Goal: Task Accomplishment & Management: Use online tool/utility

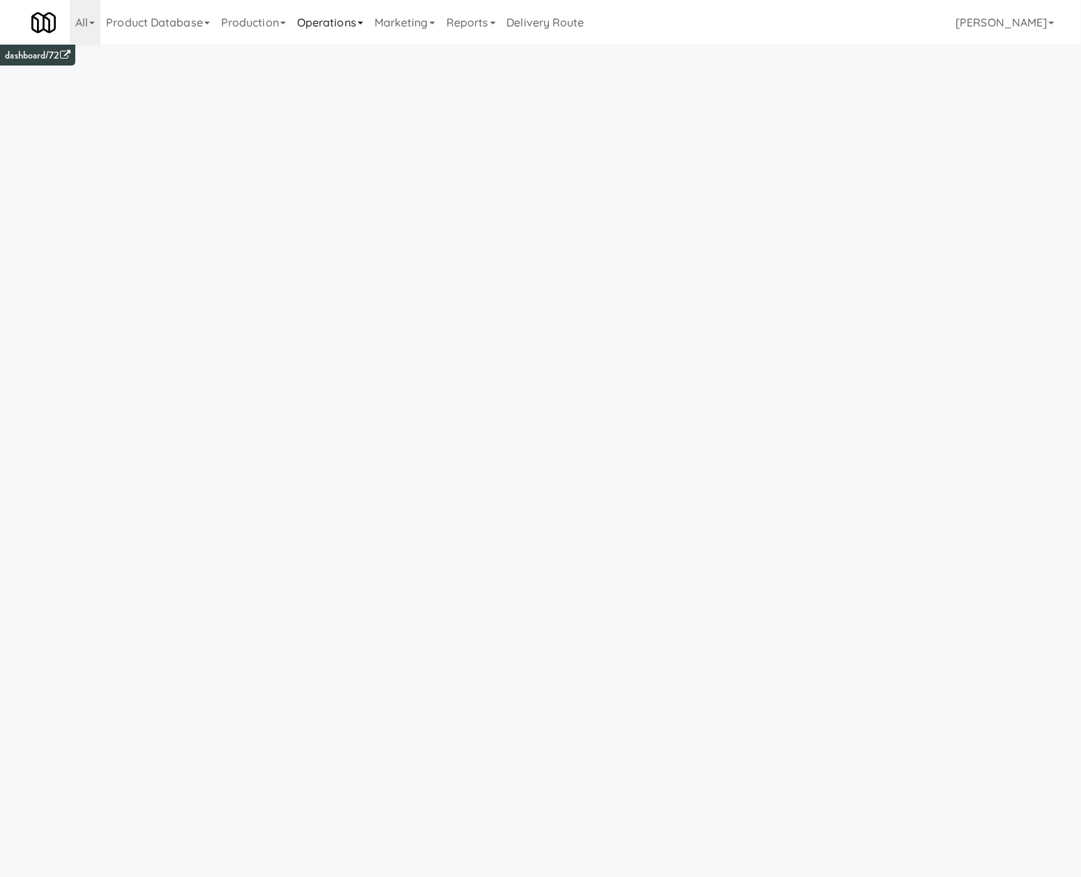
click at [325, 13] on link "Operations" at bounding box center [329, 22] width 77 height 45
click at [361, 174] on link "Towers" at bounding box center [347, 174] width 112 height 25
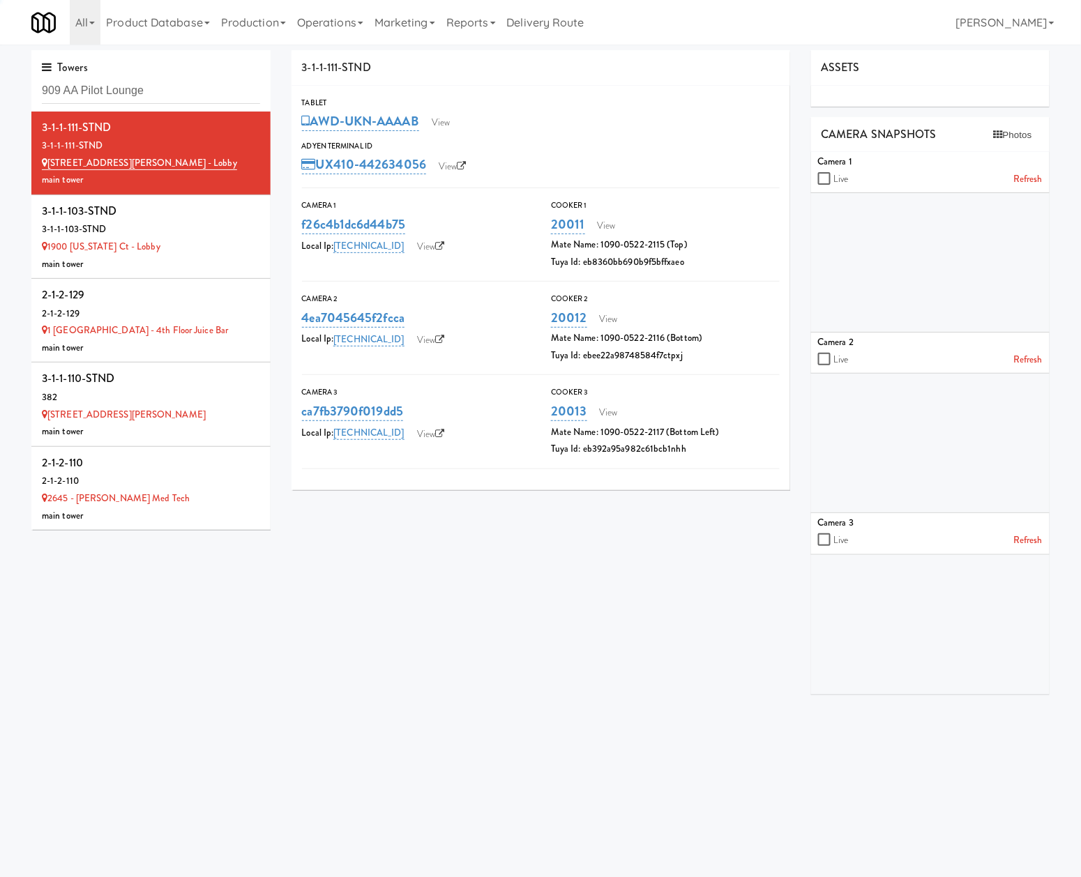
type input "909 AA Pilot Lounge"
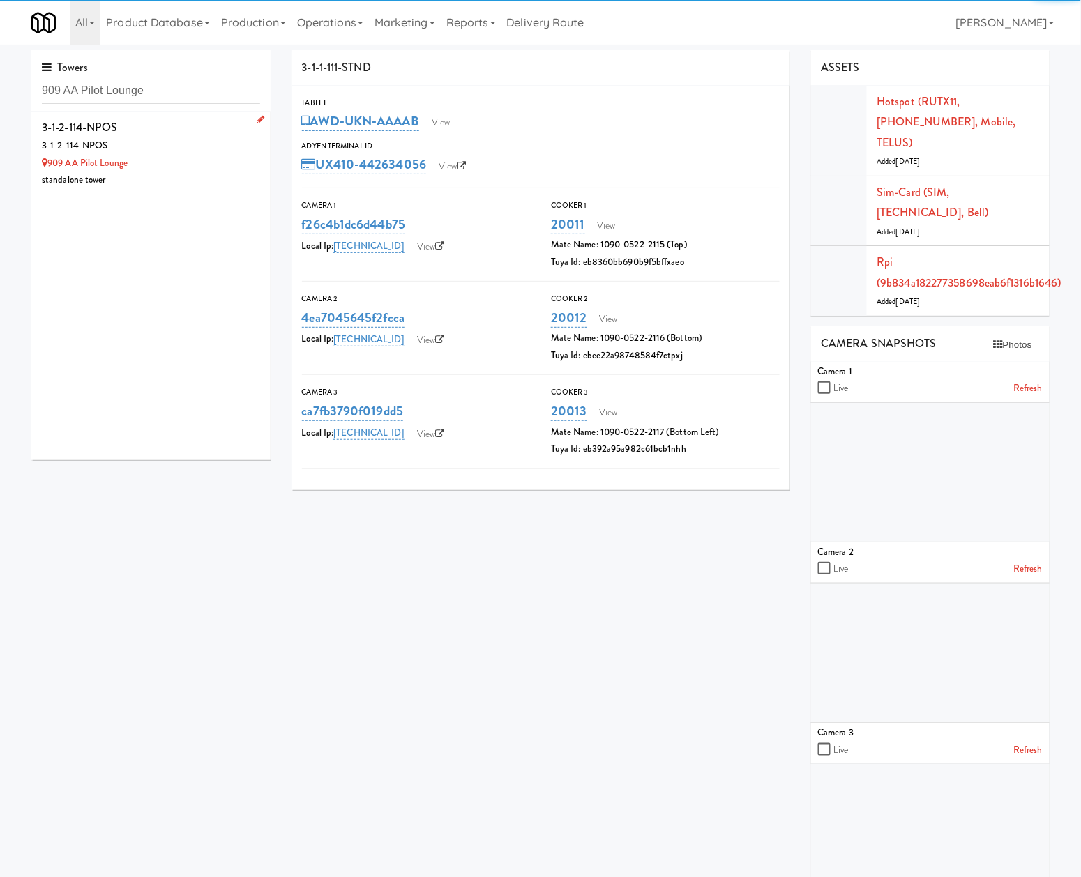
click at [183, 152] on div "3-1-2-114-NPOS" at bounding box center [151, 145] width 218 height 17
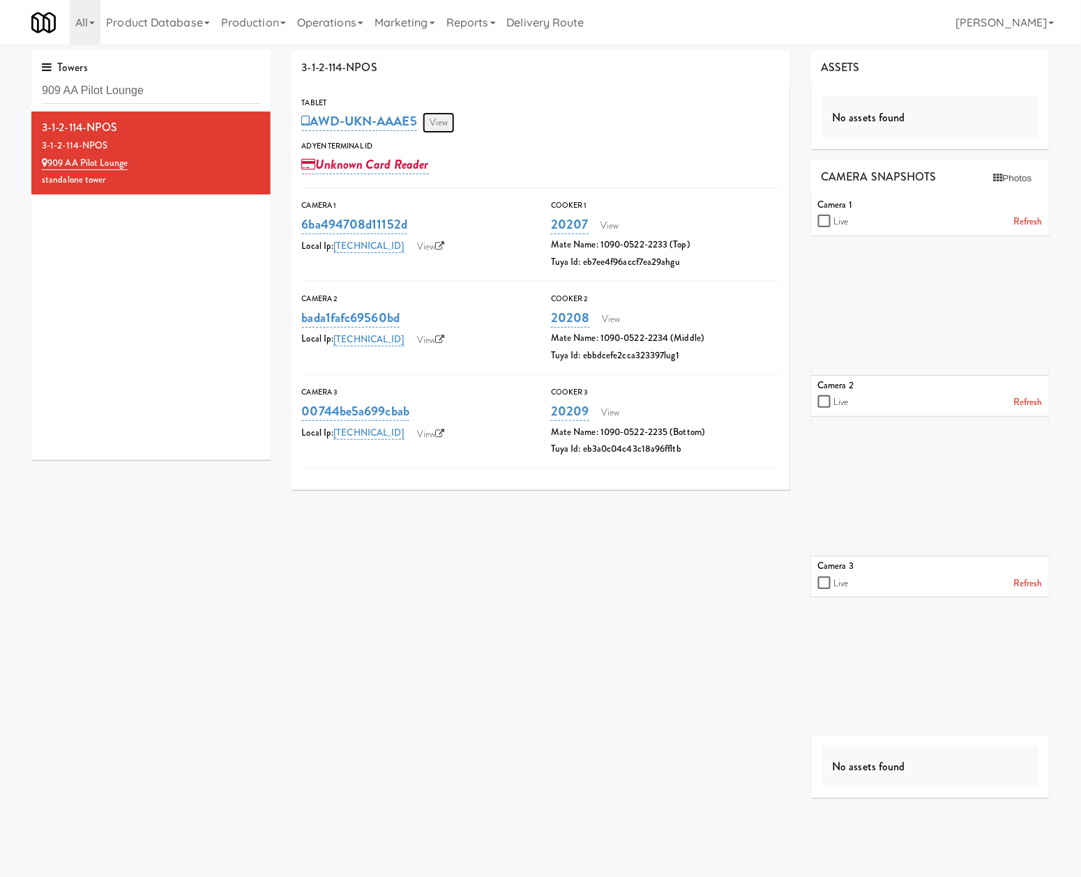
click at [455, 118] on link "View" at bounding box center [439, 122] width 32 height 21
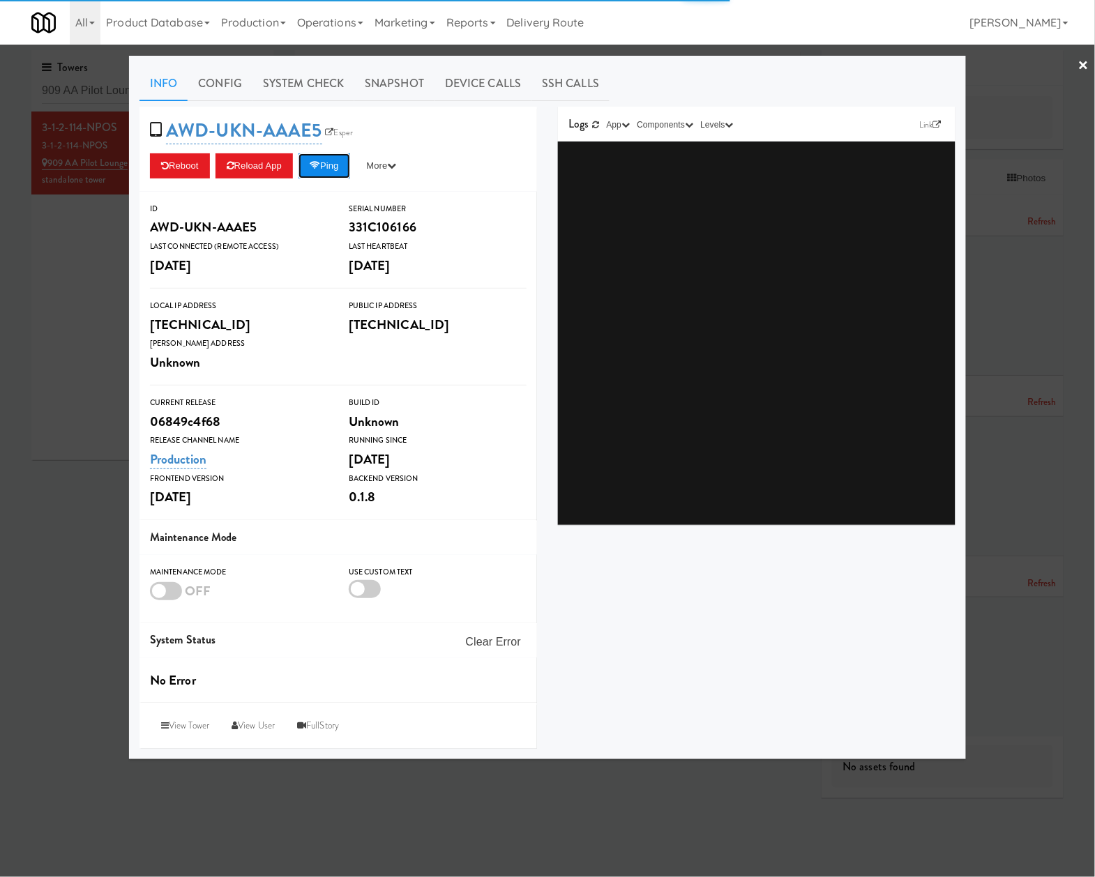
click at [315, 158] on button "Ping" at bounding box center [324, 165] width 52 height 25
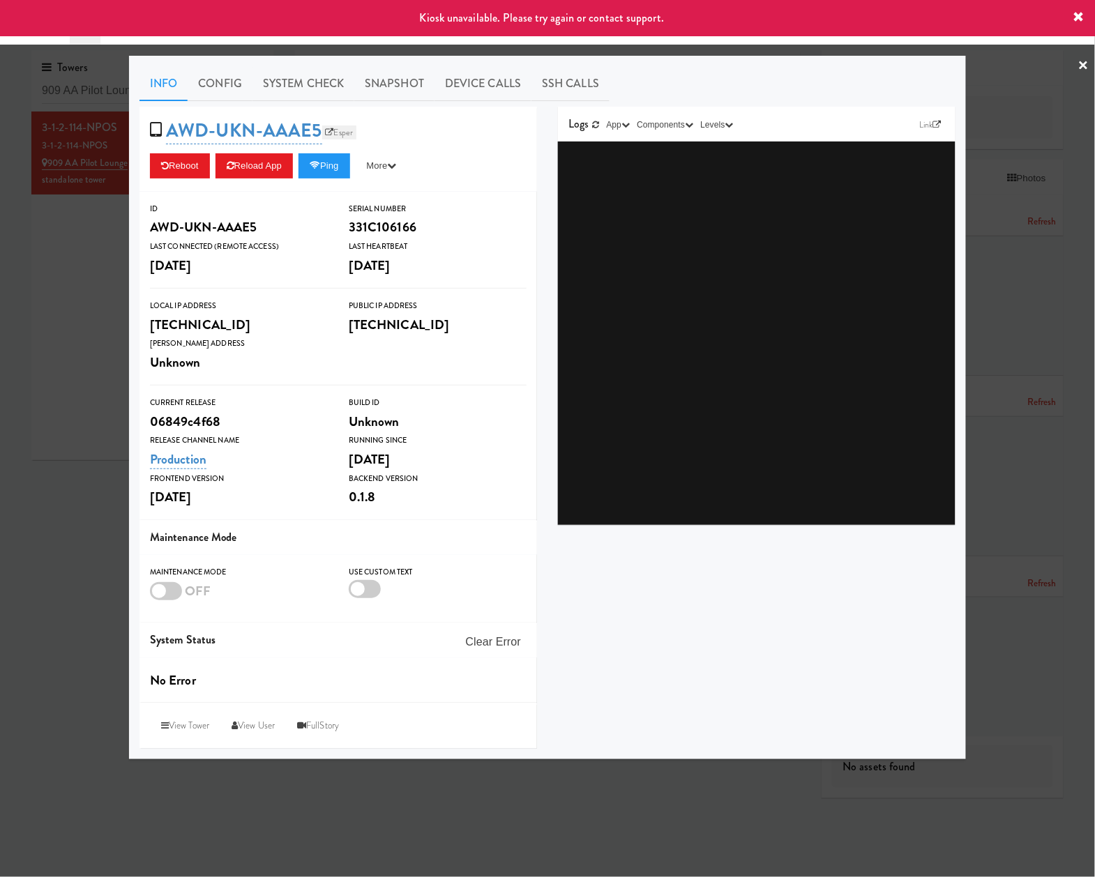
click at [349, 127] on link "Esper" at bounding box center [339, 133] width 35 height 14
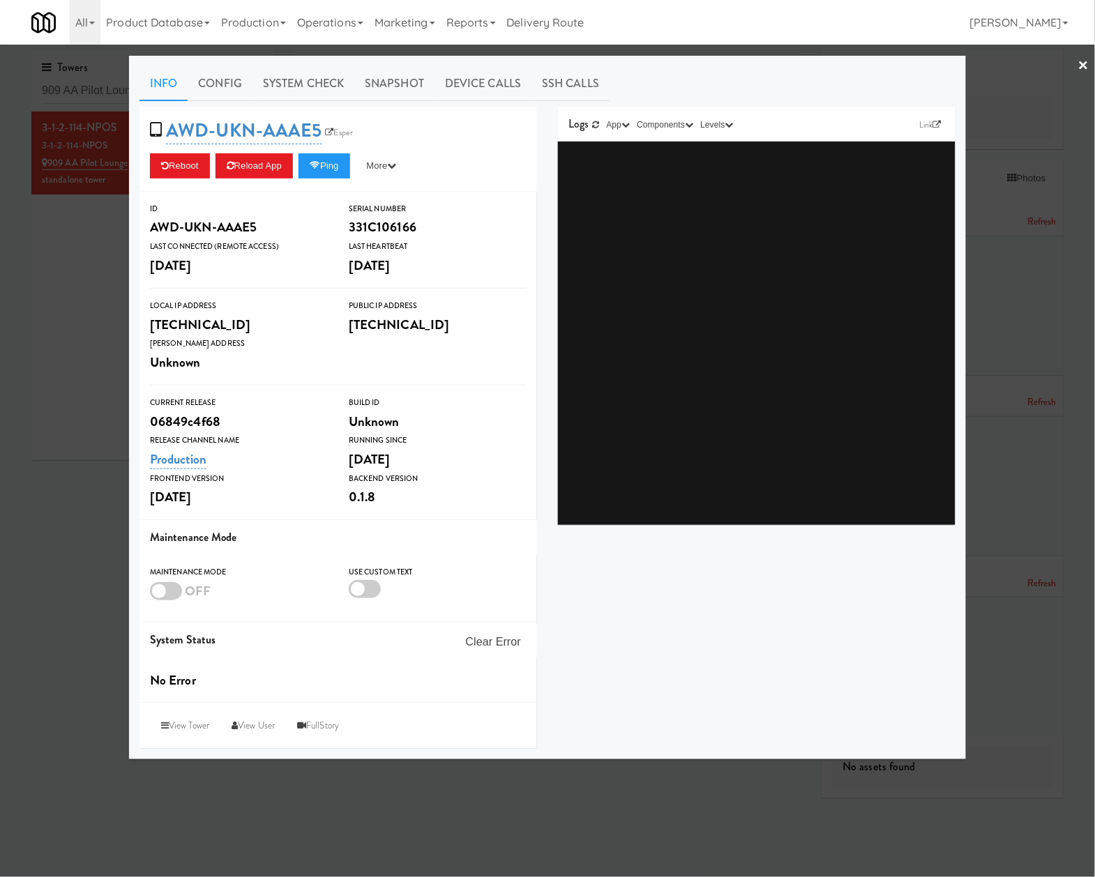
click at [93, 413] on div at bounding box center [547, 438] width 1095 height 877
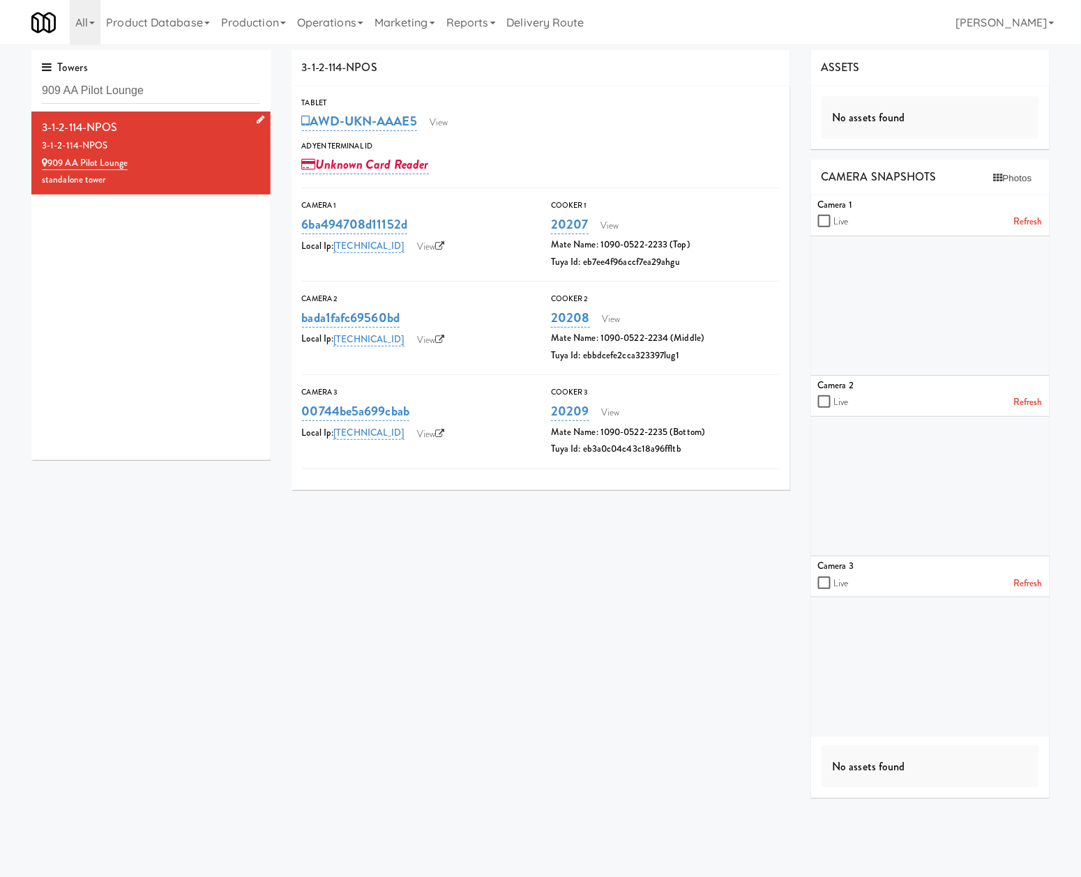
drag, startPoint x: 144, startPoint y: 119, endPoint x: 32, endPoint y: 126, distance: 111.8
click at [32, 126] on li "3-1-2-114-NPOS 3-1-2-114-NPOS 909 AA Pilot Lounge standalone tower" at bounding box center [150, 153] width 239 height 83
copy div "3-1-2-114-NPOS"
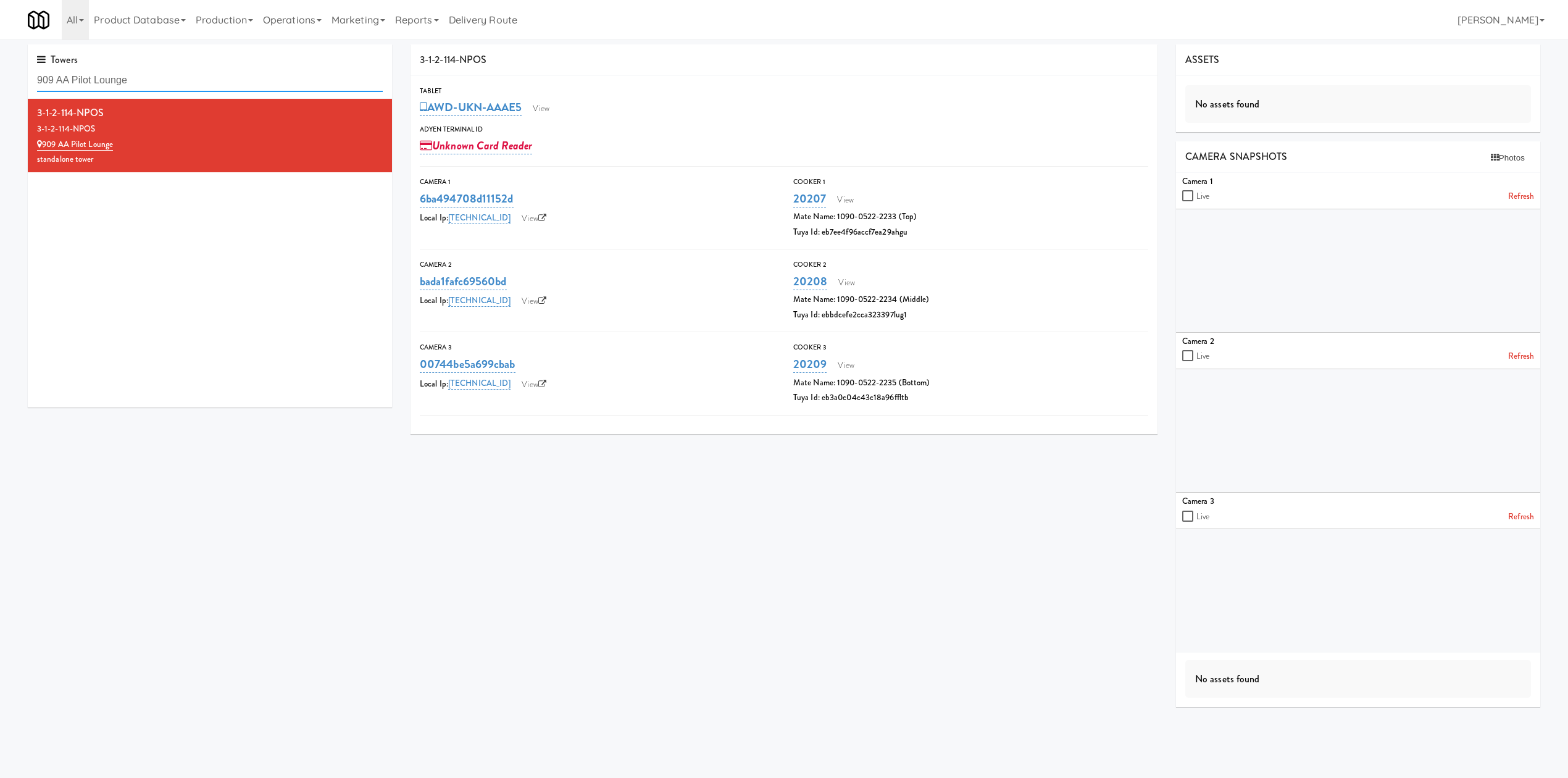
click at [195, 70] on input "909 AA Pilot Lounge" at bounding box center [210, 81] width 346 height 23
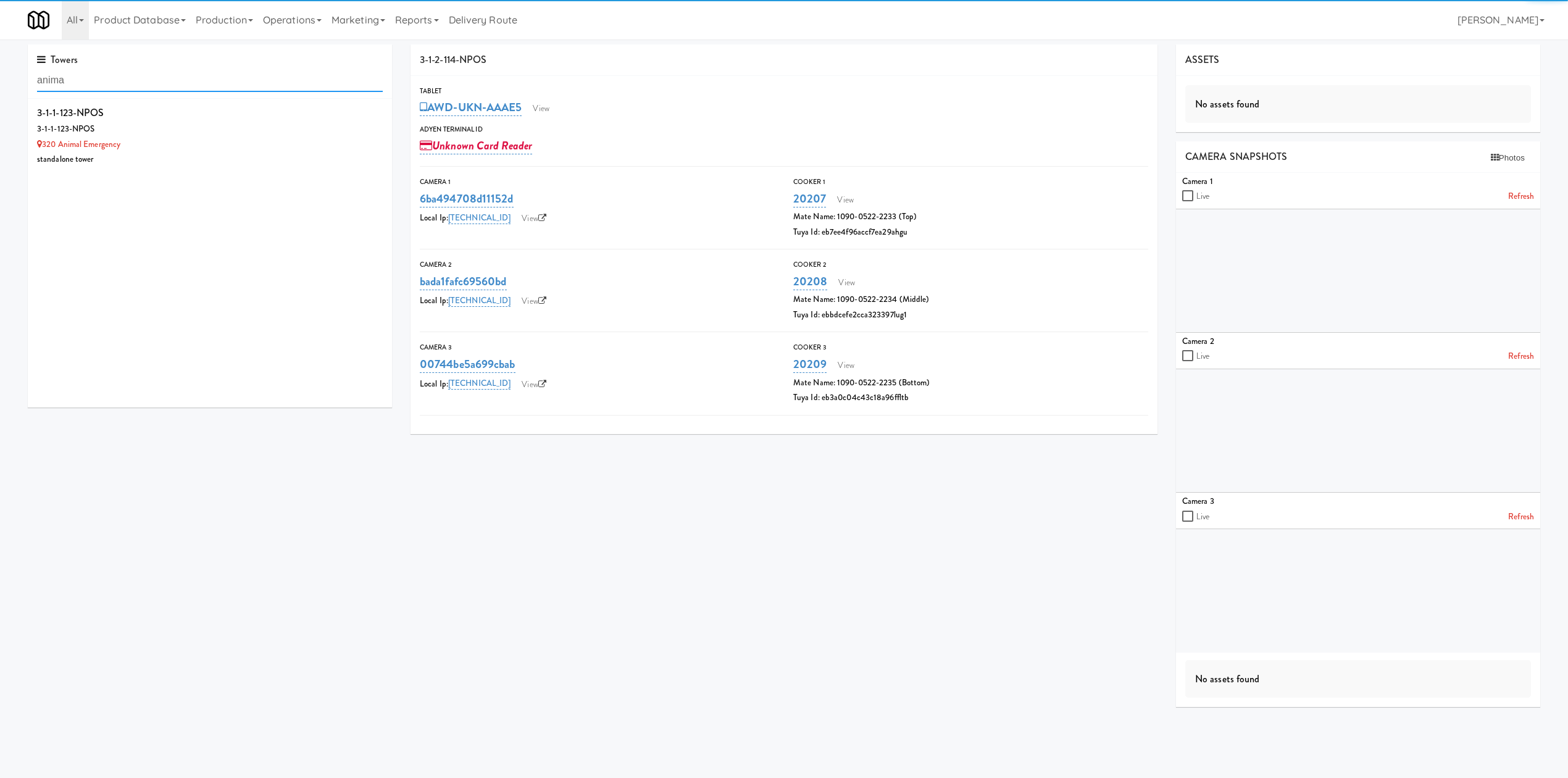
type input "anima"
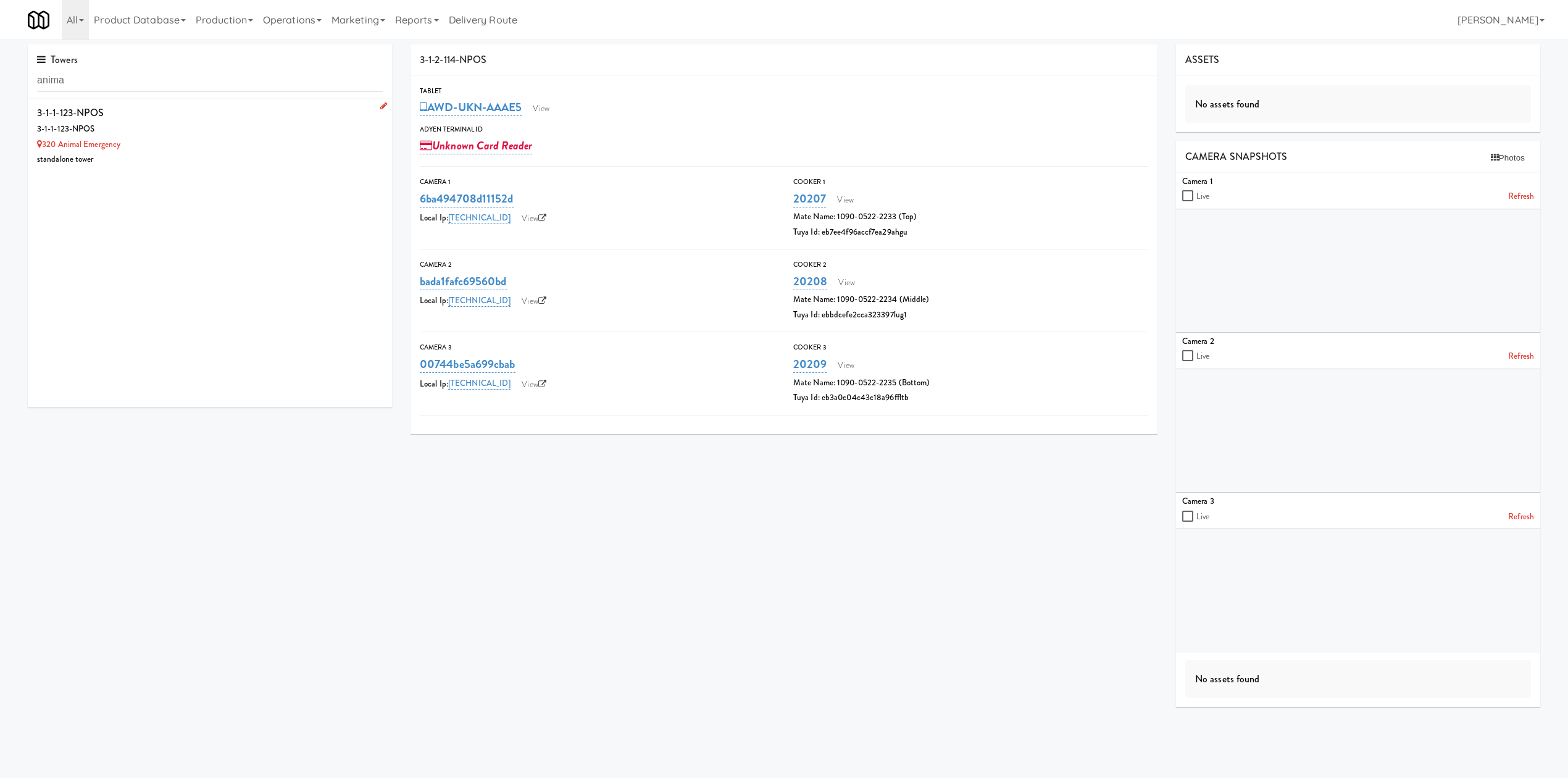
click at [235, 146] on div "320 Animal Emergency" at bounding box center [210, 144] width 346 height 15
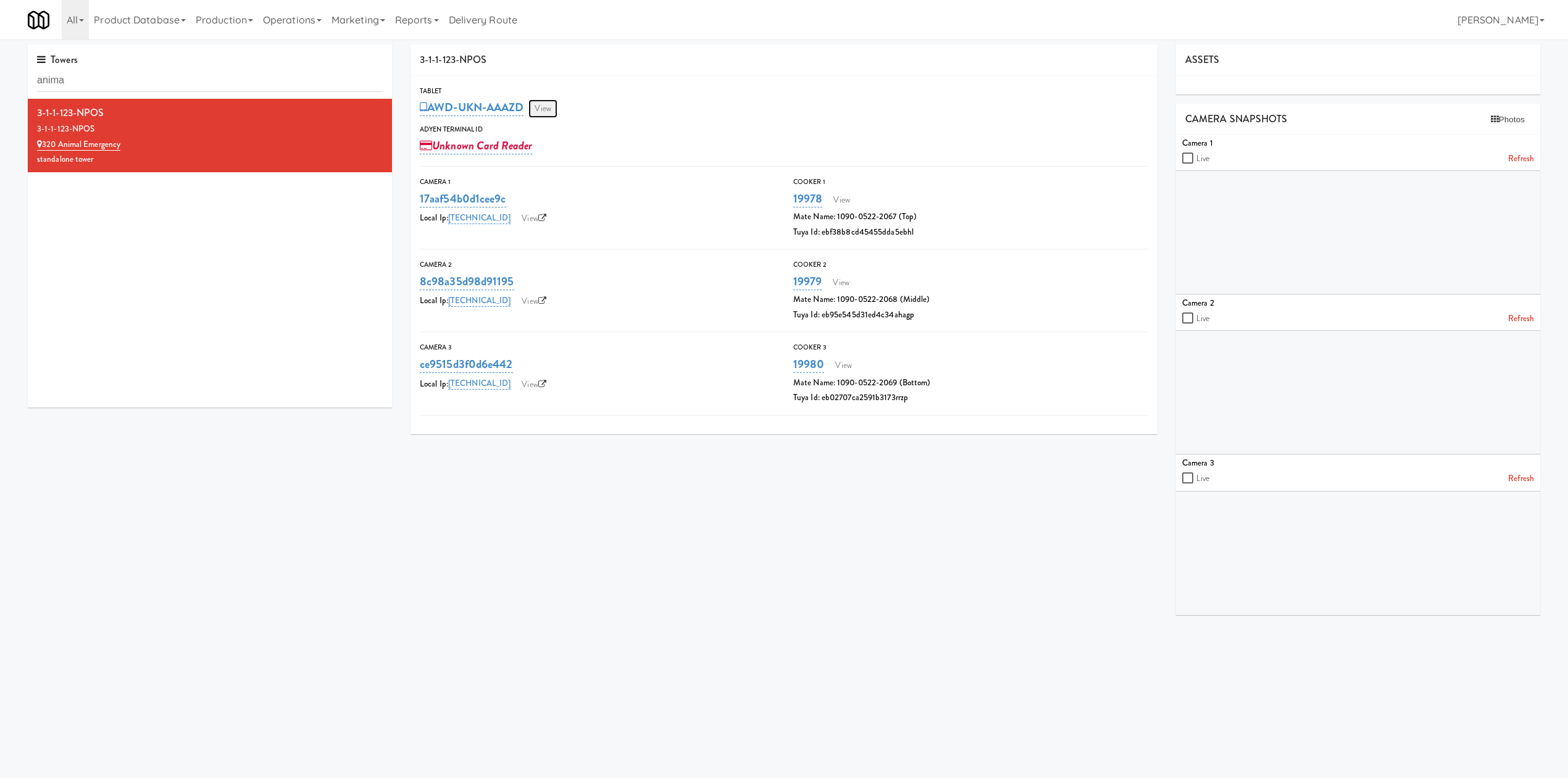
click at [546, 112] on link "View" at bounding box center [543, 108] width 28 height 19
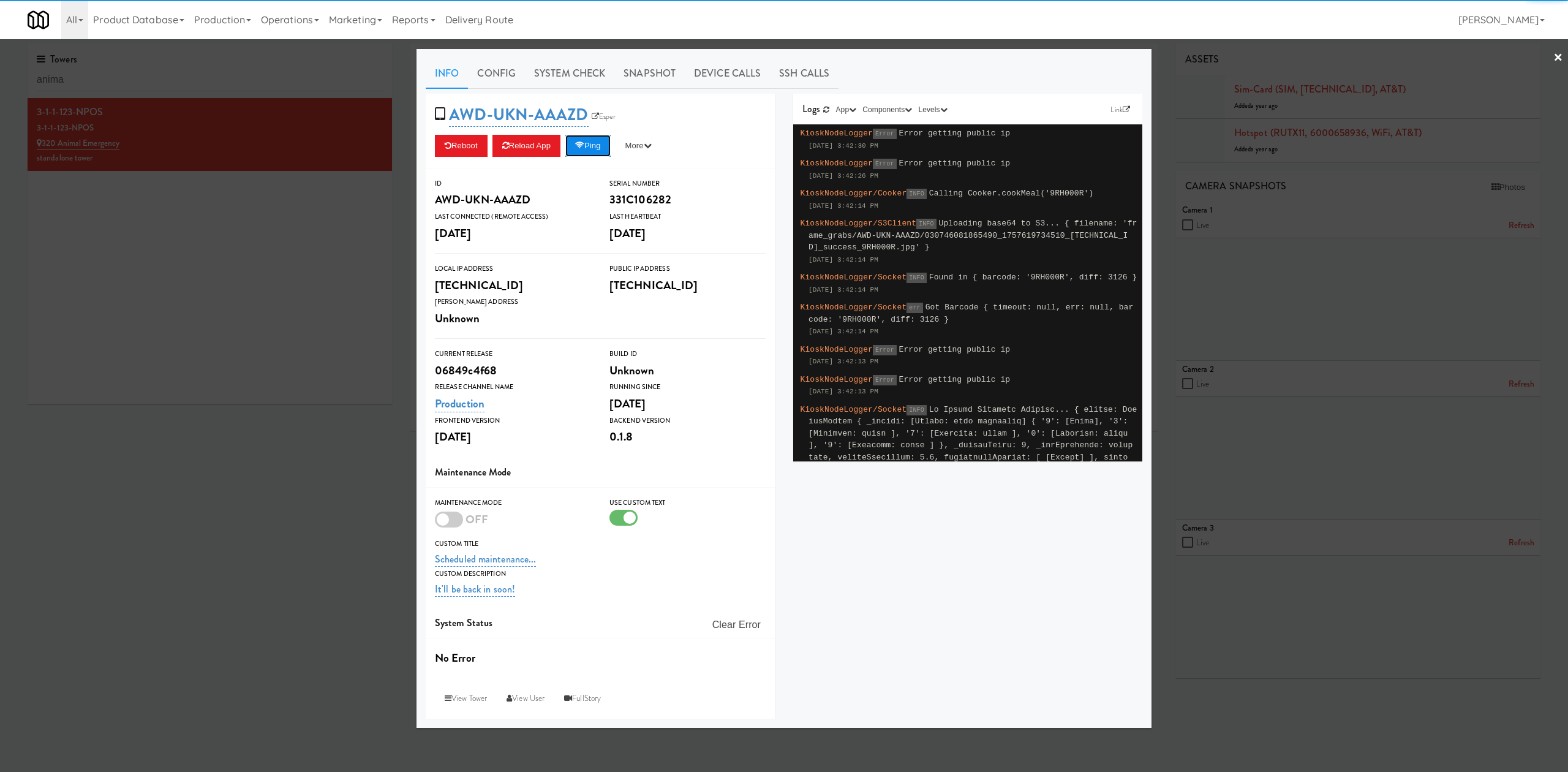
click at [596, 148] on button "Ping" at bounding box center [589, 145] width 46 height 22
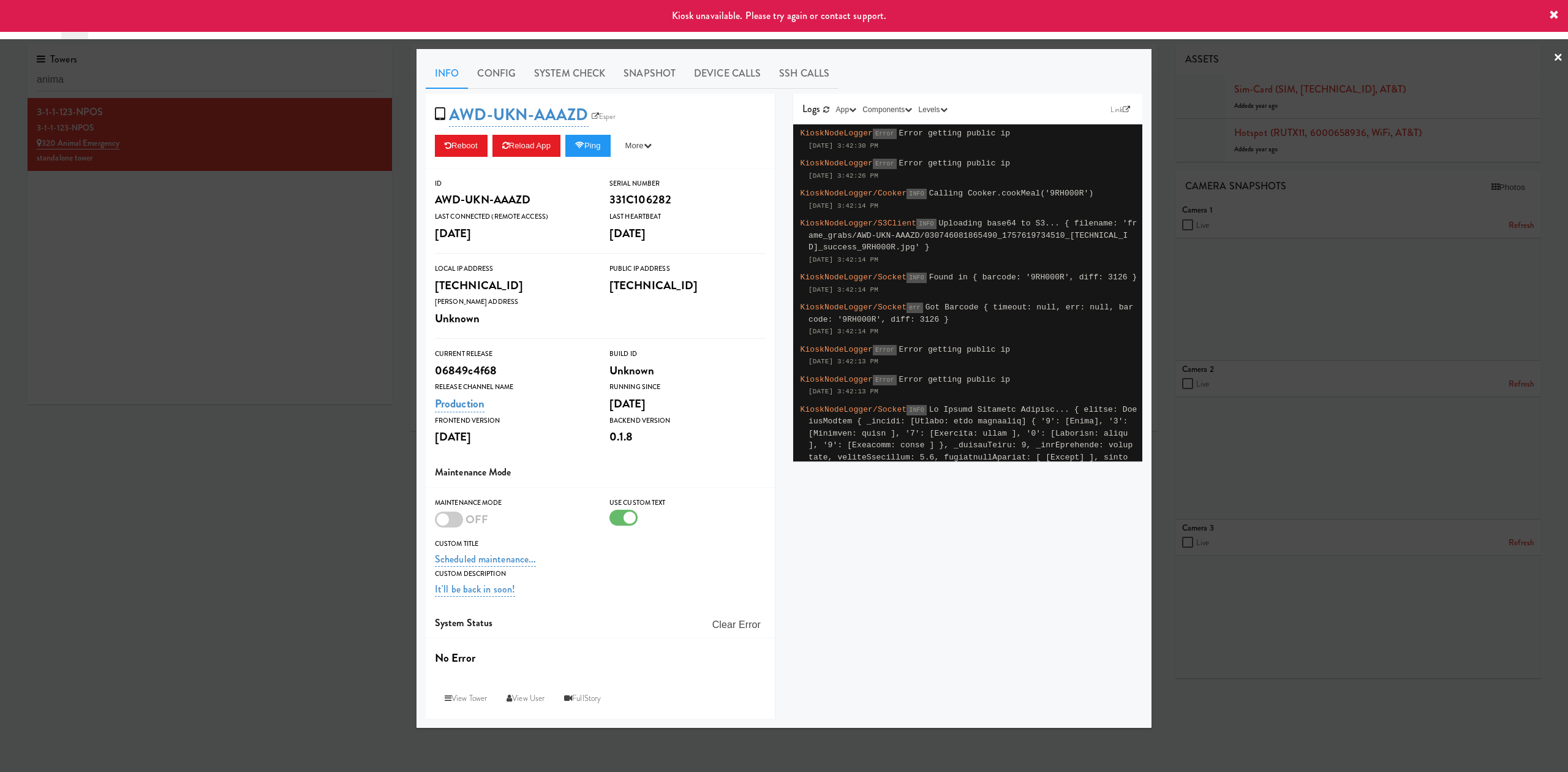
click at [265, 299] on div at bounding box center [784, 386] width 1568 height 772
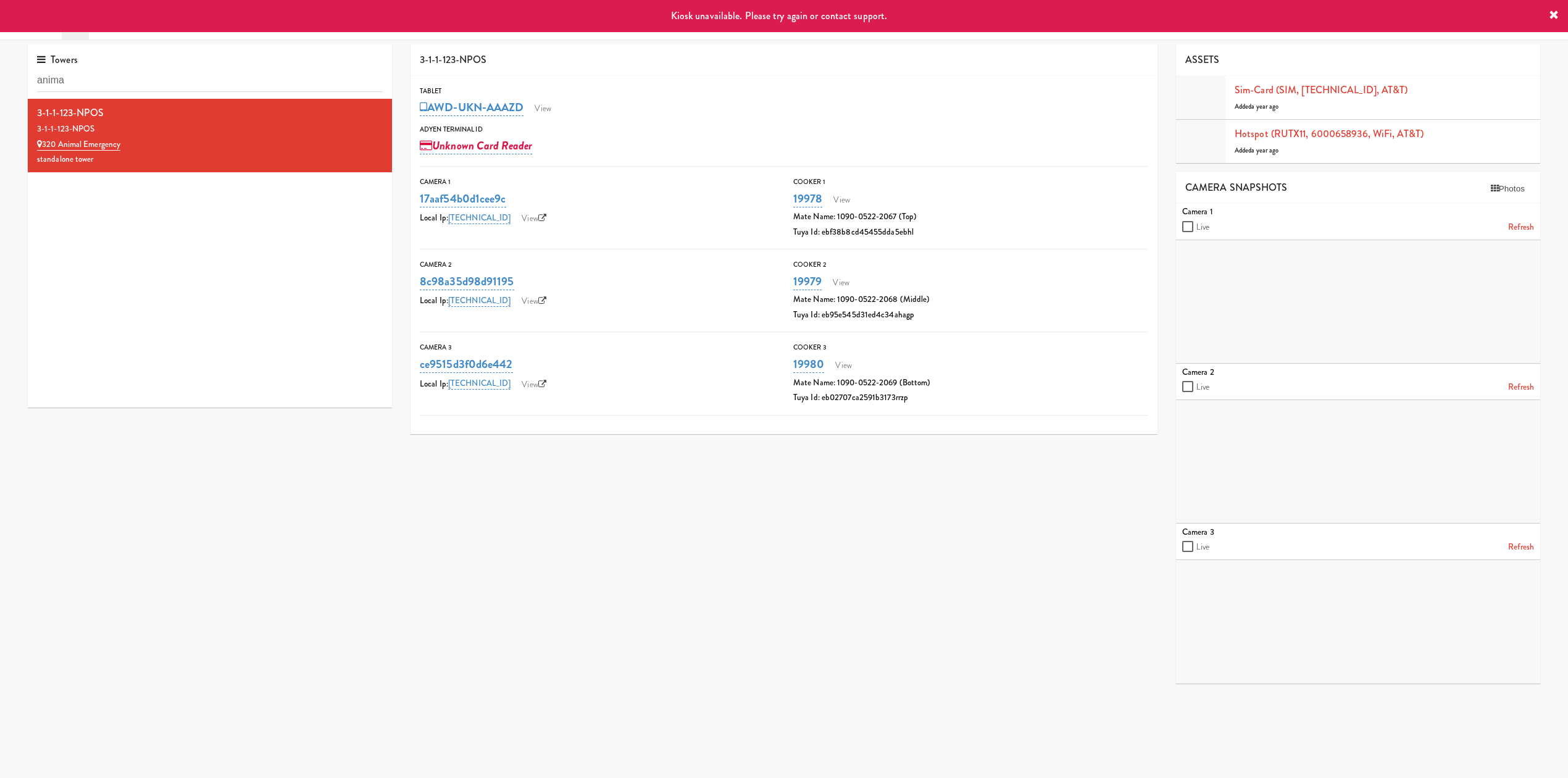
drag, startPoint x: 578, startPoint y: 109, endPoint x: 561, endPoint y: 107, distance: 17.1
click at [576, 107] on div "AWD-UKN-AAAZD View" at bounding box center [784, 107] width 729 height 21
click at [557, 109] on link "View" at bounding box center [543, 108] width 28 height 19
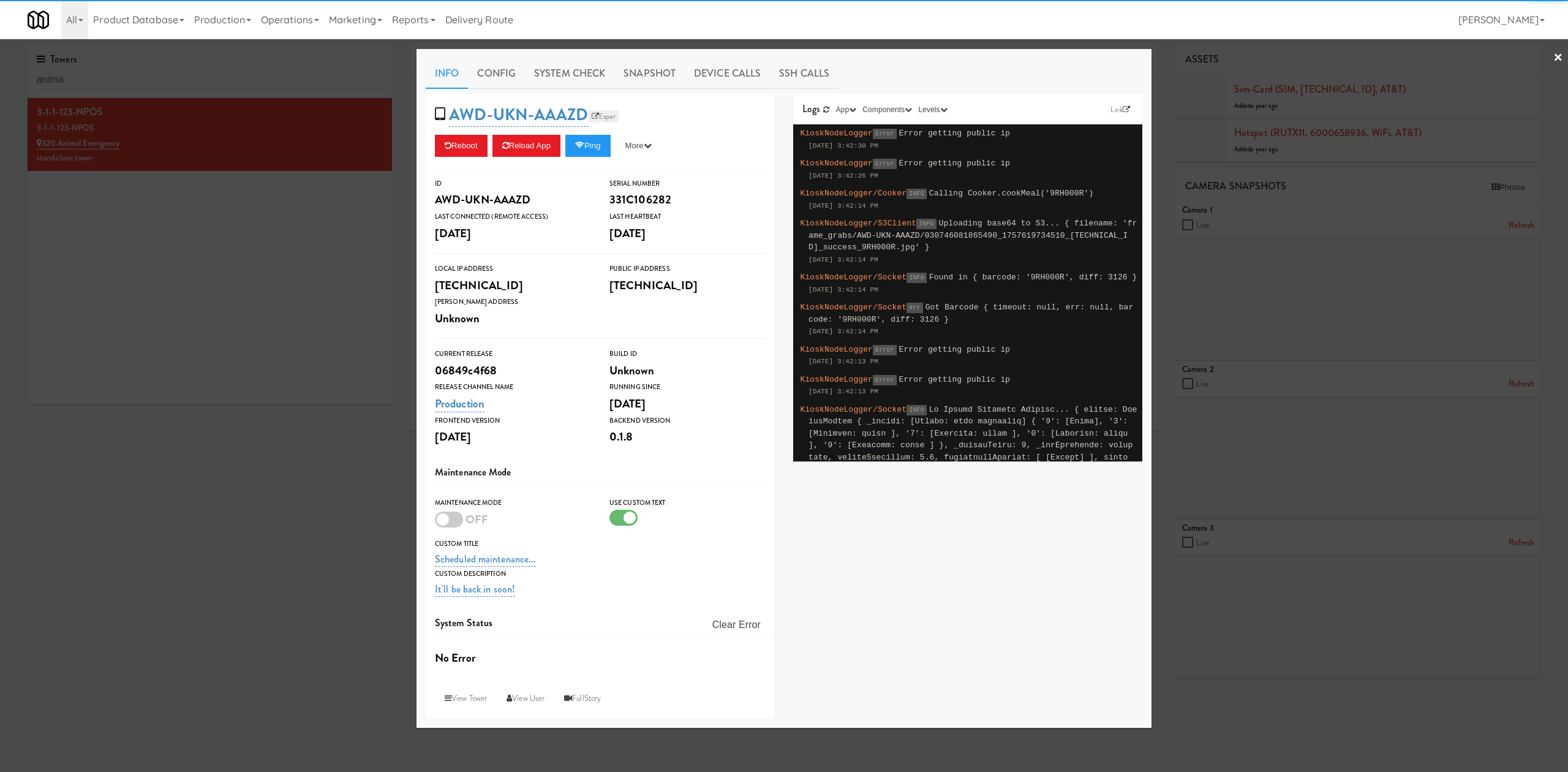
click at [613, 112] on link "Esper" at bounding box center [603, 117] width 31 height 12
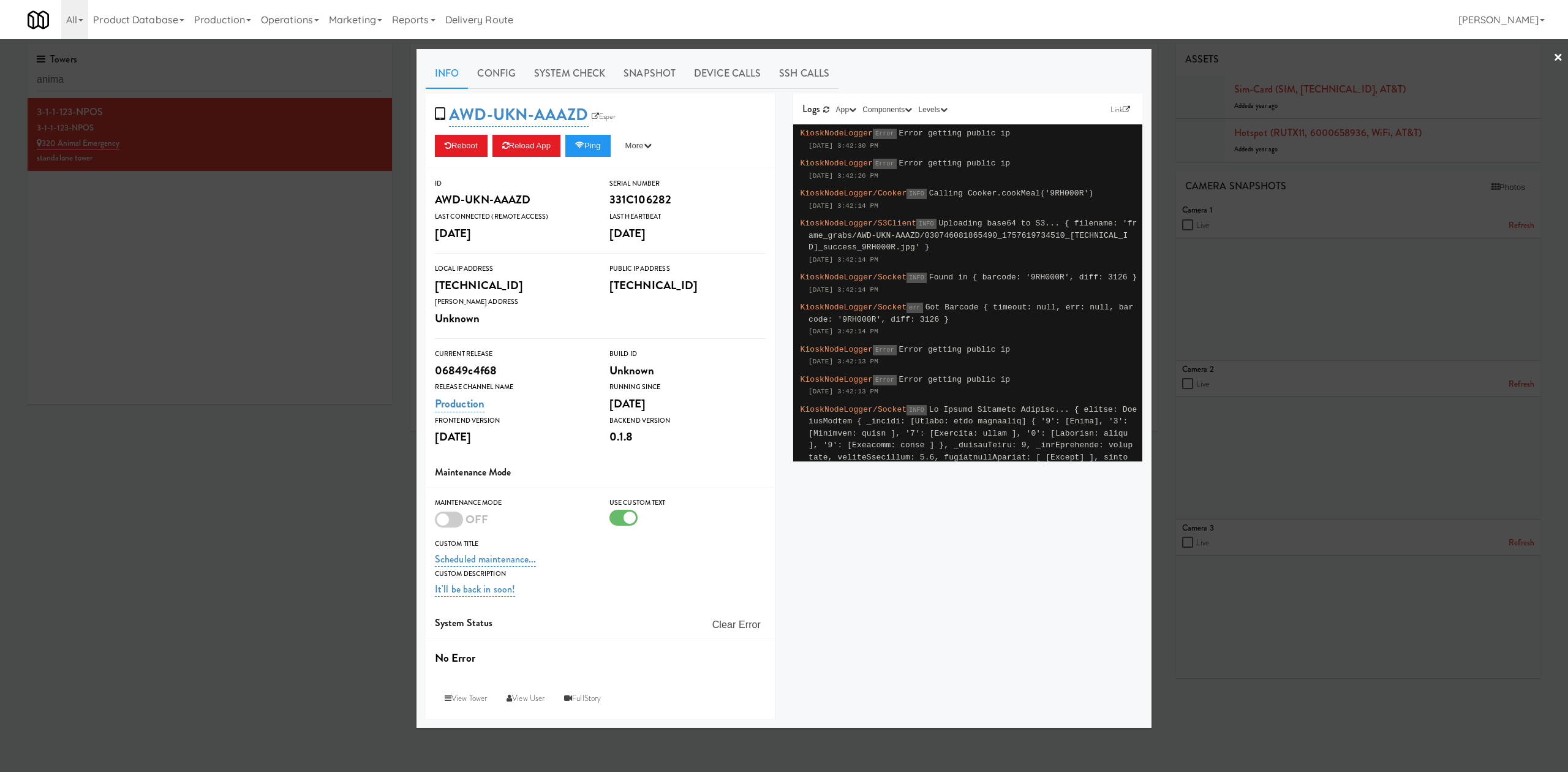
click at [1175, 494] on div at bounding box center [784, 386] width 1568 height 772
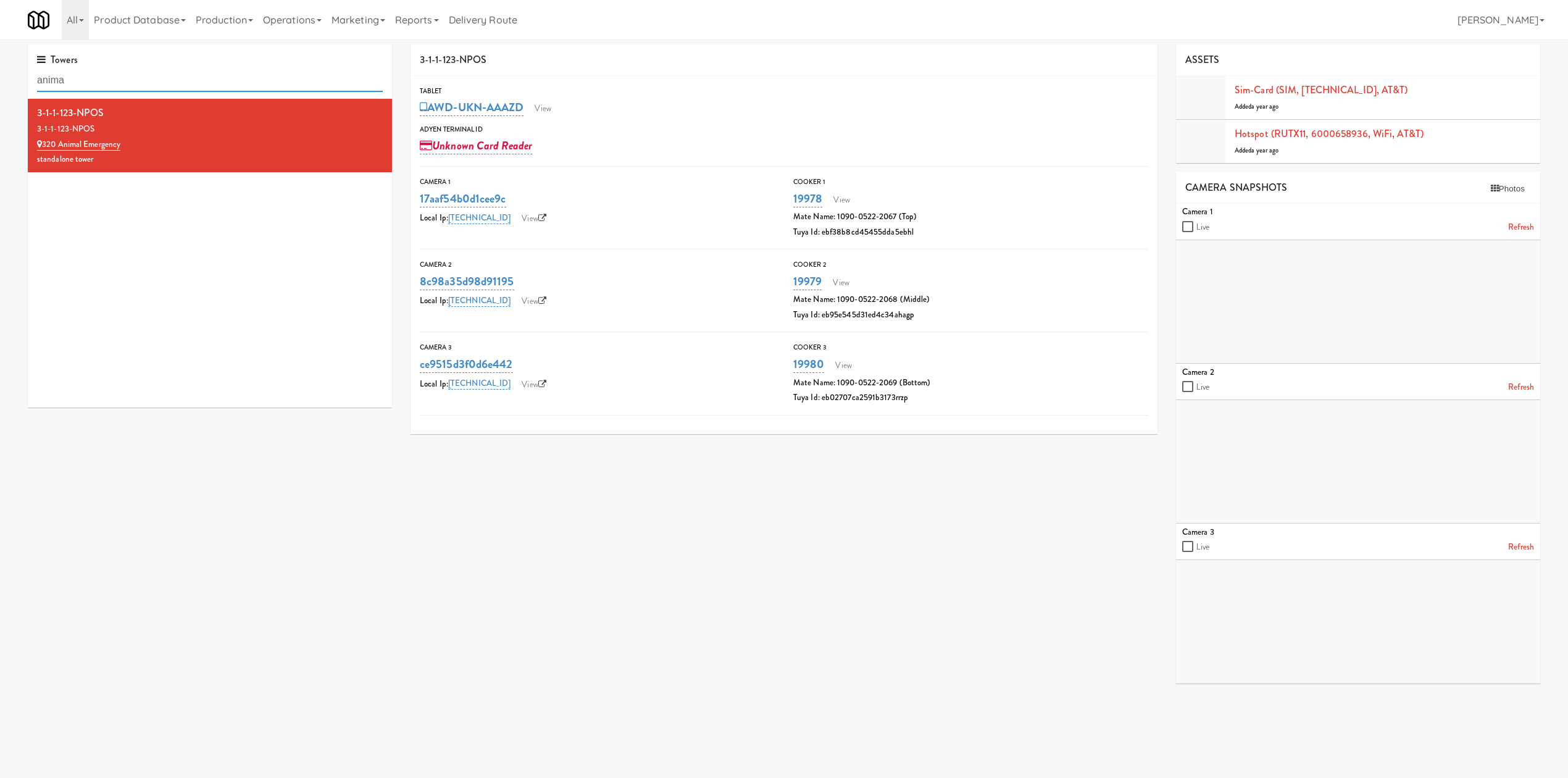
click at [194, 74] on input "anima" at bounding box center [210, 81] width 346 height 23
paste input "[GEOGRAPHIC_DATA][PERSON_NAME]"
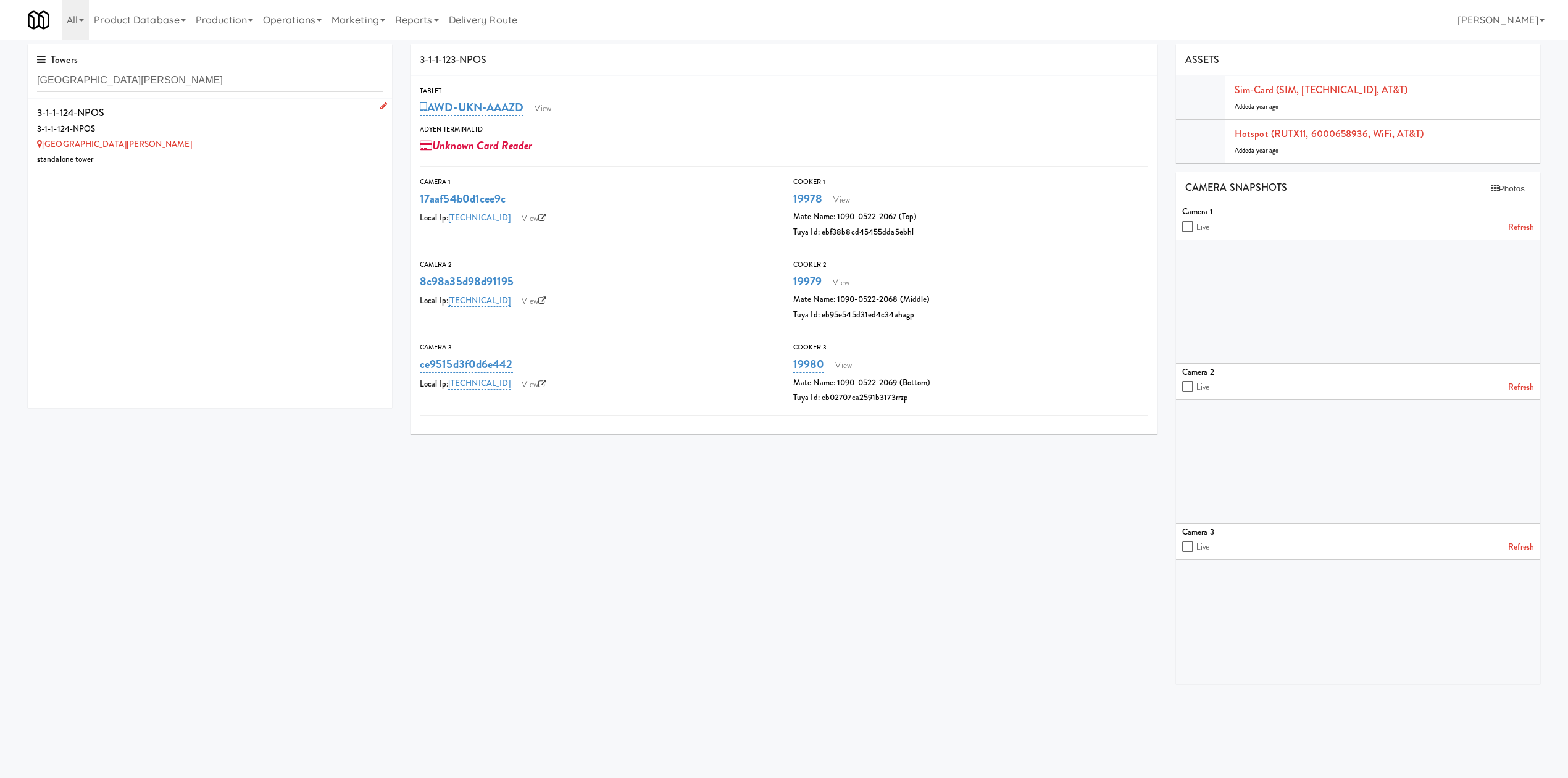
click at [200, 123] on div "3-1-1-124-NPOS" at bounding box center [210, 128] width 346 height 15
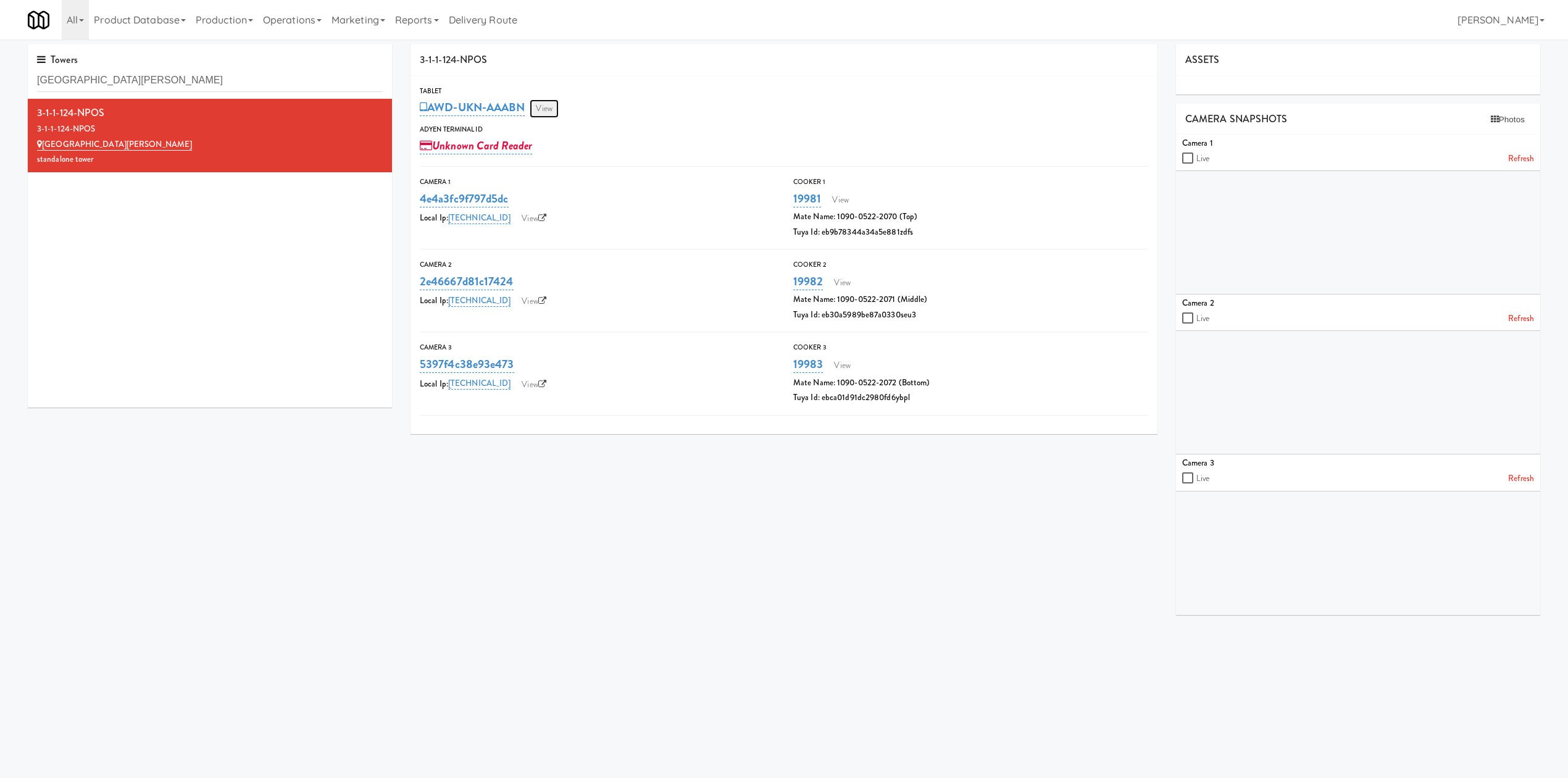
click at [554, 110] on link "View" at bounding box center [544, 108] width 28 height 19
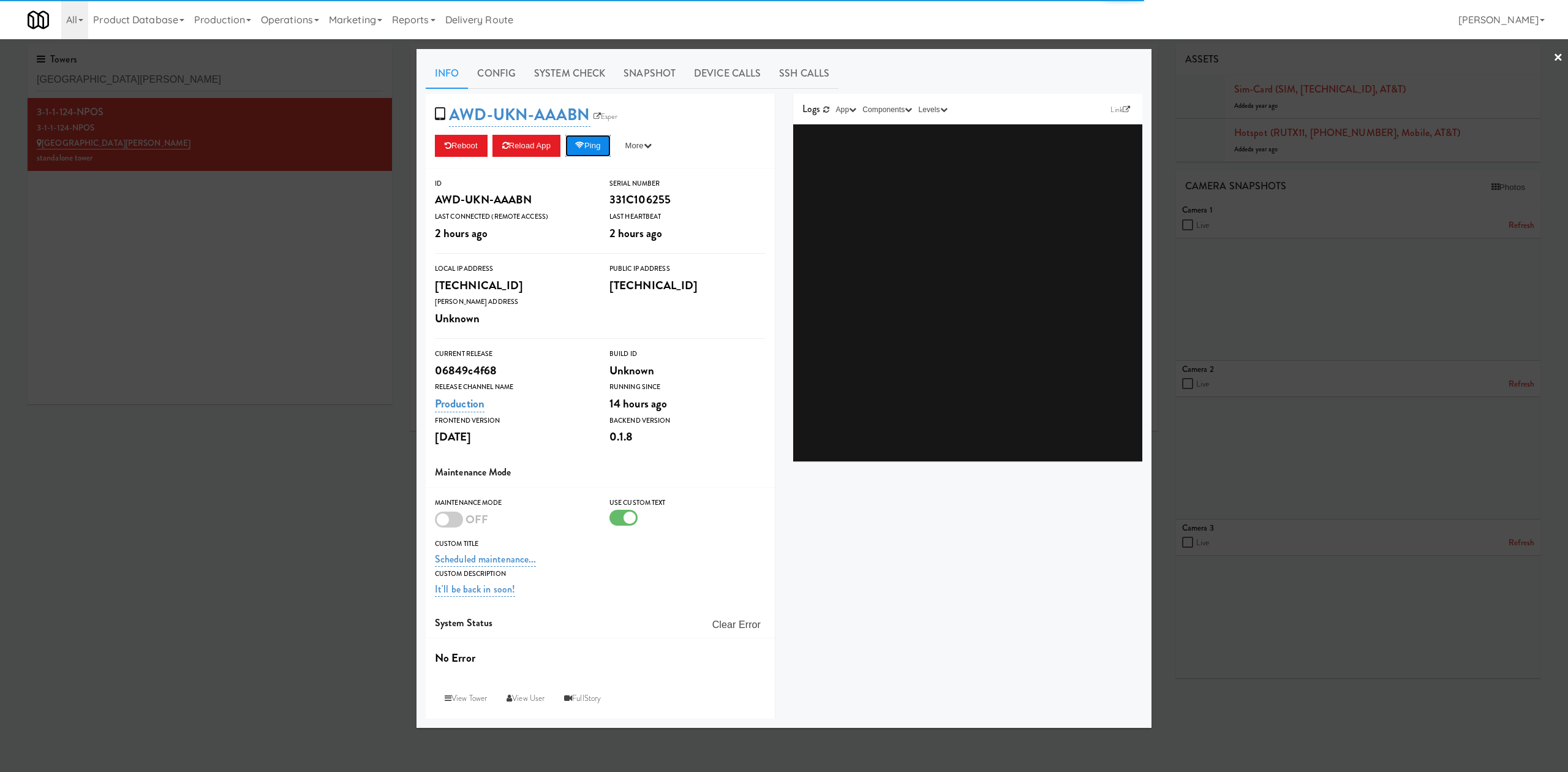
click at [592, 141] on button "Ping" at bounding box center [589, 145] width 46 height 22
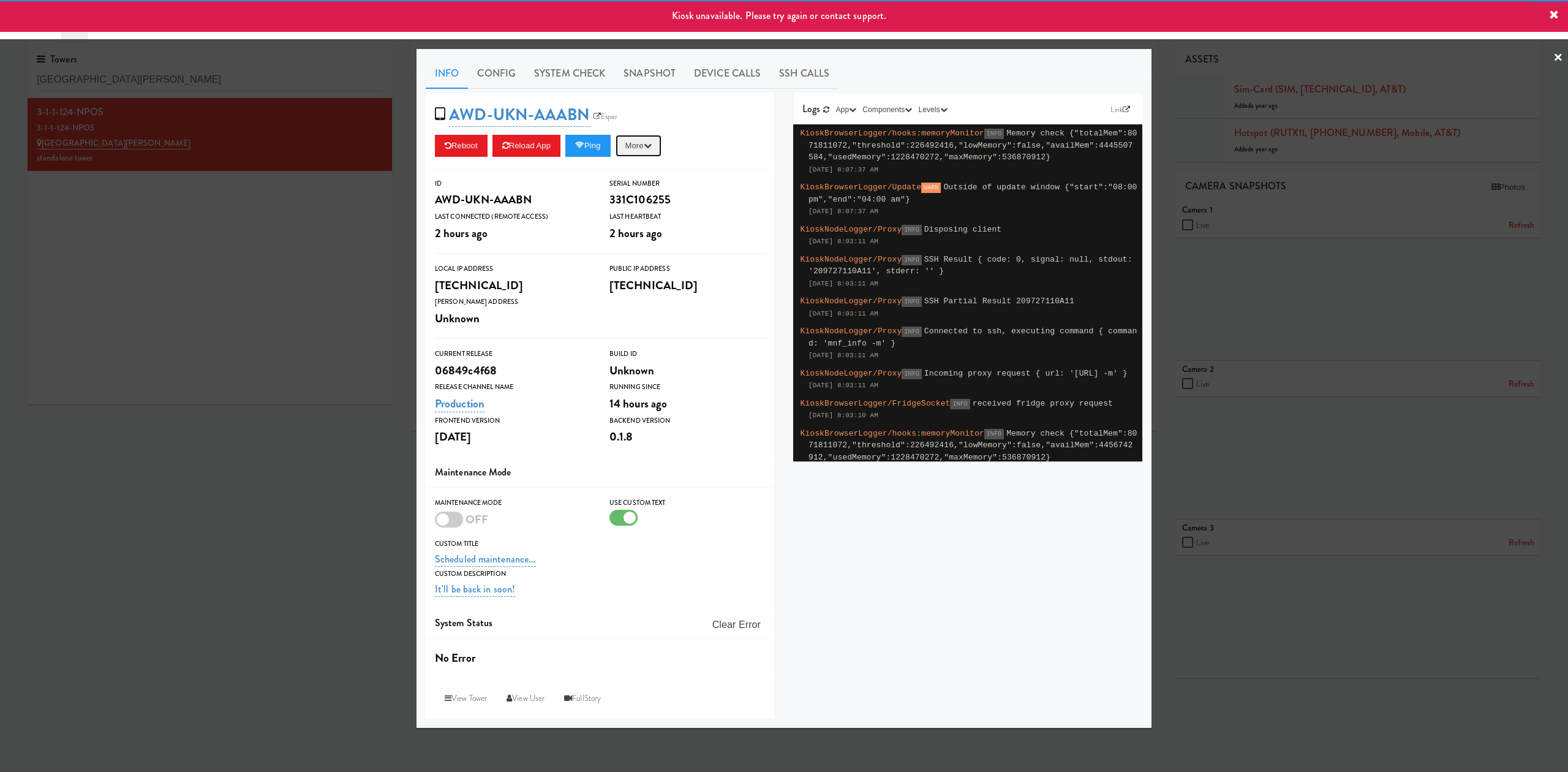
click at [638, 148] on button "More" at bounding box center [639, 145] width 46 height 22
click at [596, 111] on link "Esper" at bounding box center [605, 117] width 31 height 12
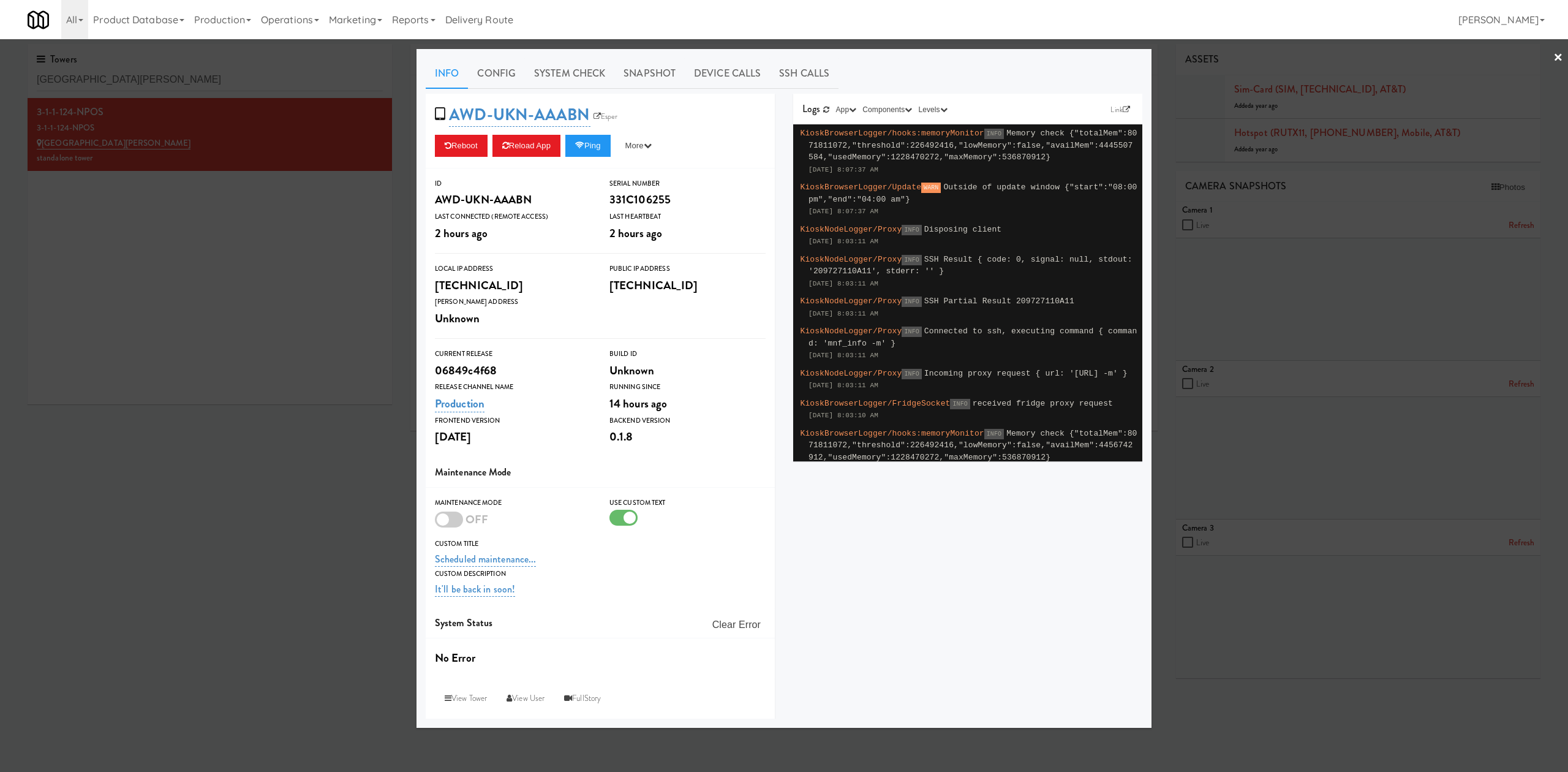
click at [171, 74] on div at bounding box center [784, 386] width 1568 height 772
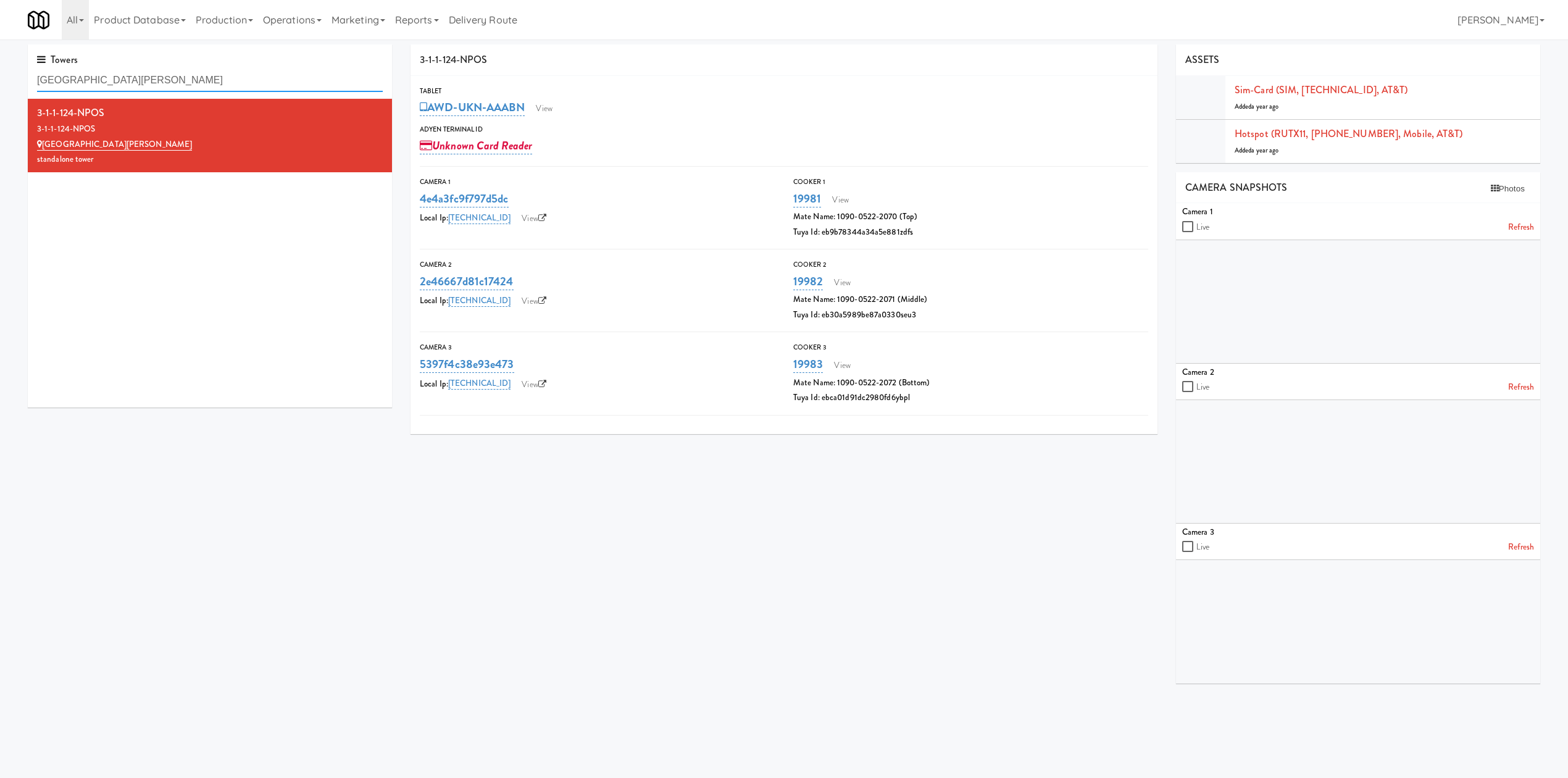
click at [173, 74] on input "[GEOGRAPHIC_DATA][PERSON_NAME]" at bounding box center [210, 81] width 346 height 23
paste input "912 Canteen Chicago Branch"
type input "912 Canteen Chicago Branch"
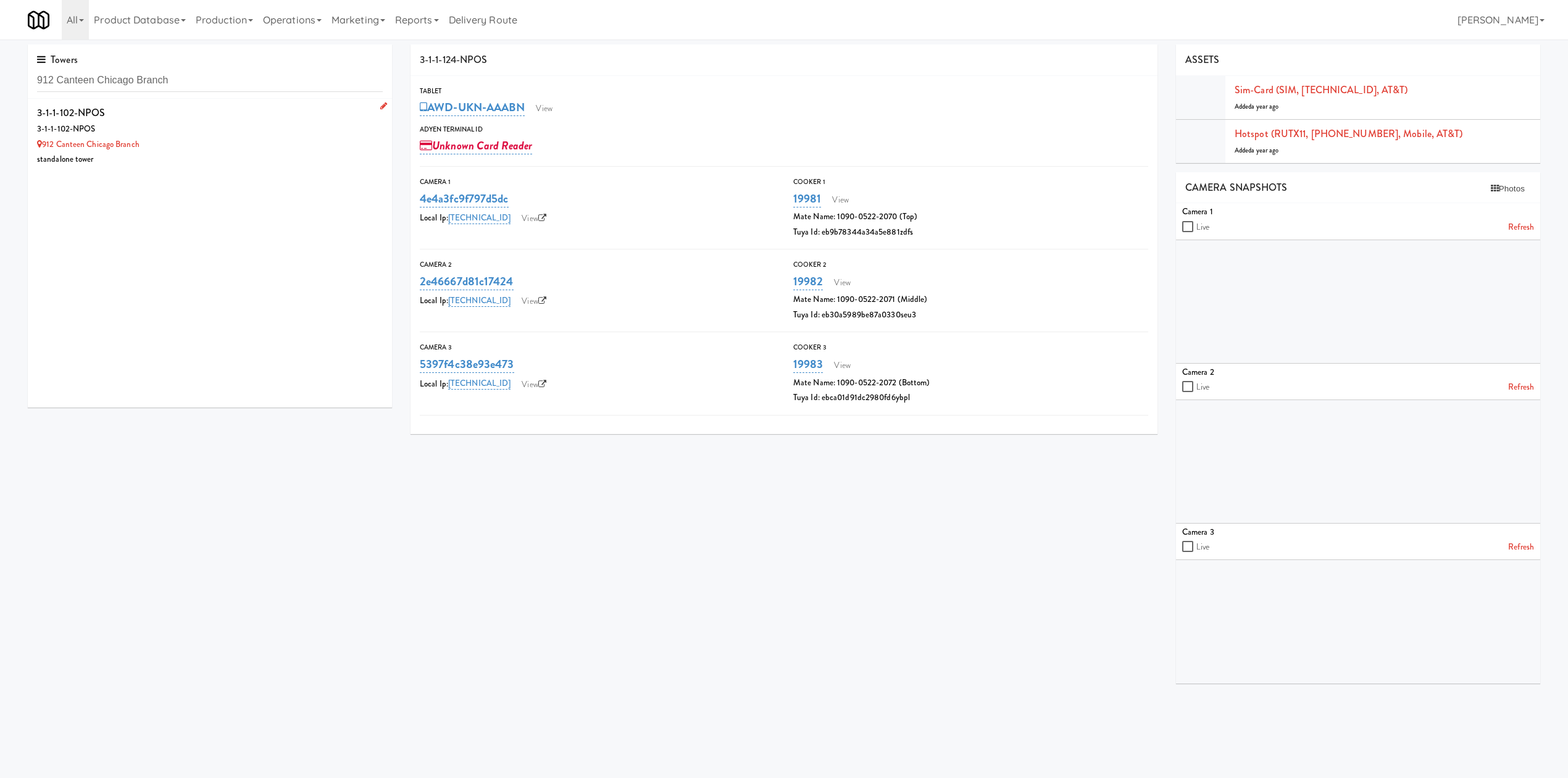
click at [204, 134] on div "3-1-1-102-NPOS" at bounding box center [210, 128] width 346 height 15
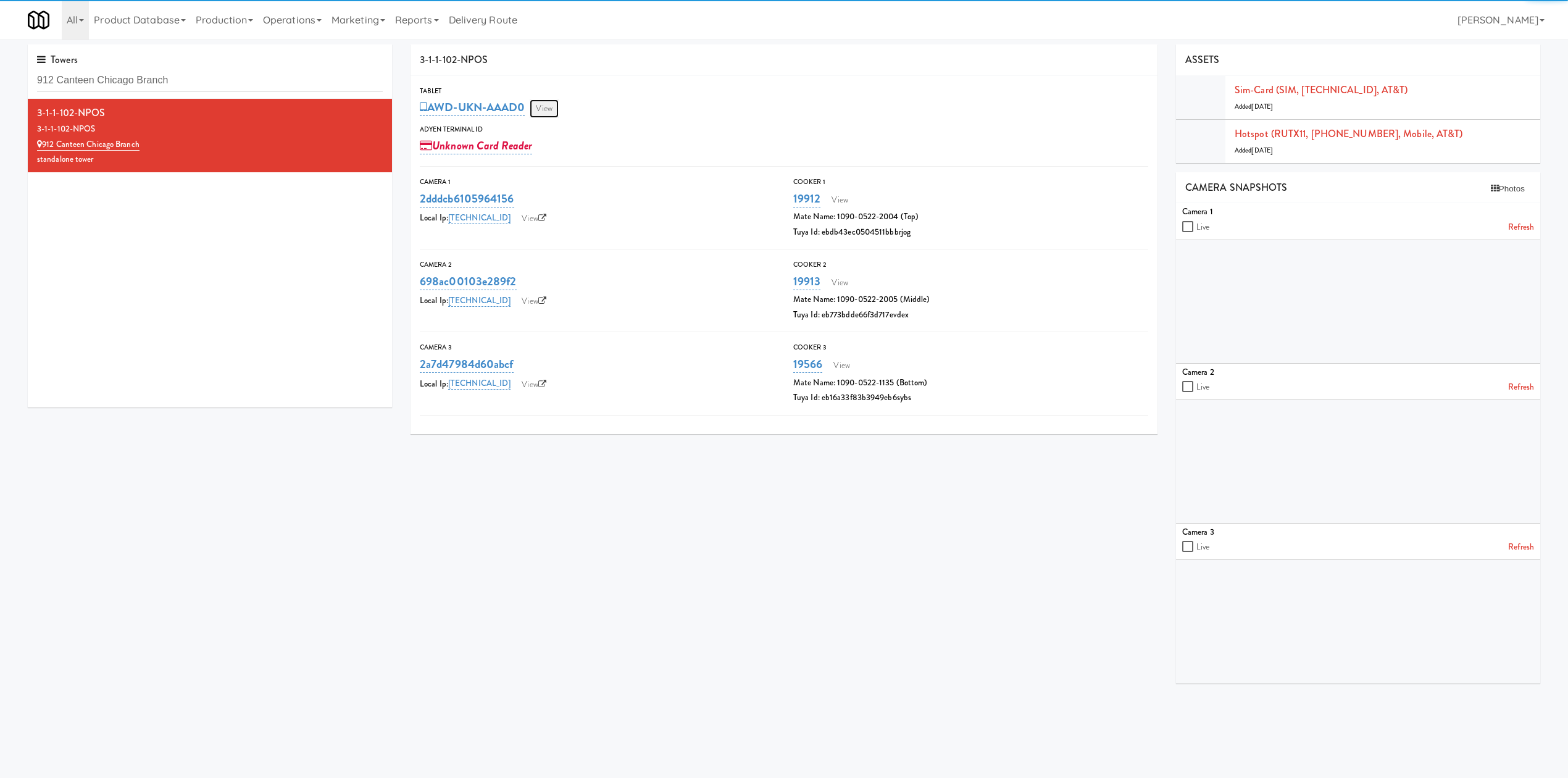
click at [553, 110] on link "View" at bounding box center [544, 108] width 28 height 19
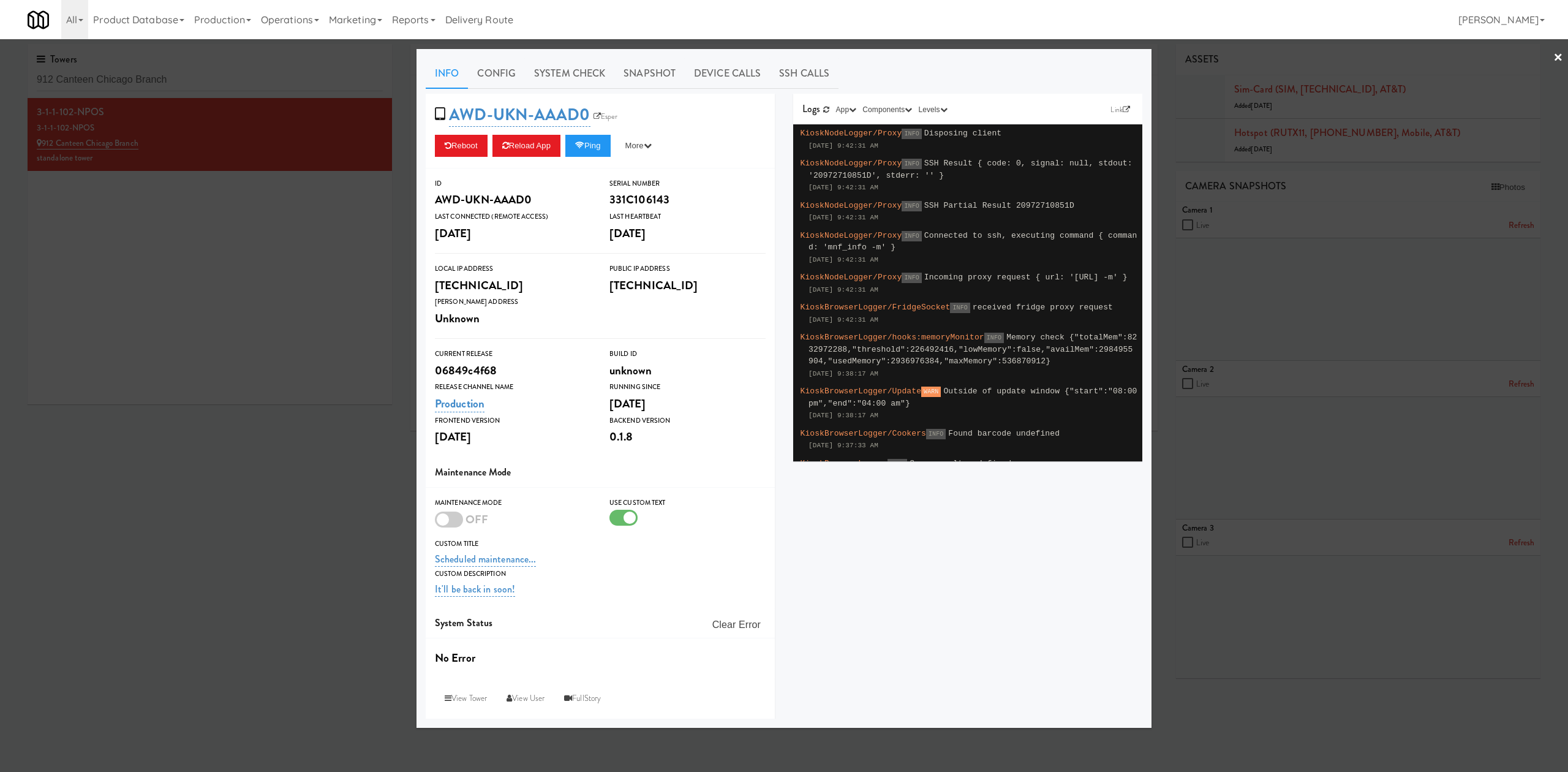
click at [590, 159] on div "AWD-UKN-AAAD0 Esper Reboot Reload App Ping More Ping Server Restart Server Forc…" at bounding box center [600, 131] width 349 height 75
click at [594, 153] on button "Ping" at bounding box center [589, 145] width 46 height 22
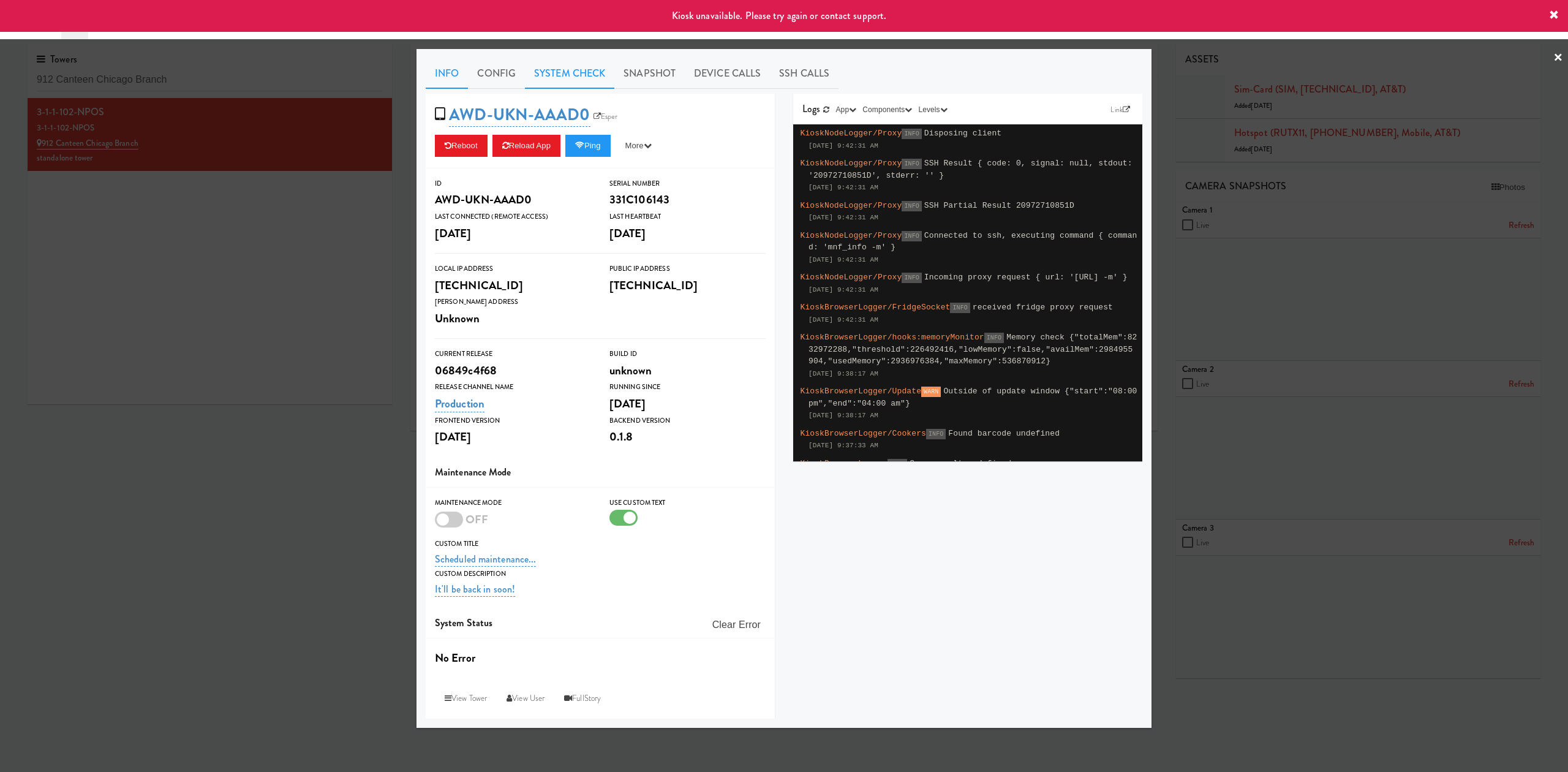
click at [584, 72] on link "System Check" at bounding box center [570, 73] width 90 height 31
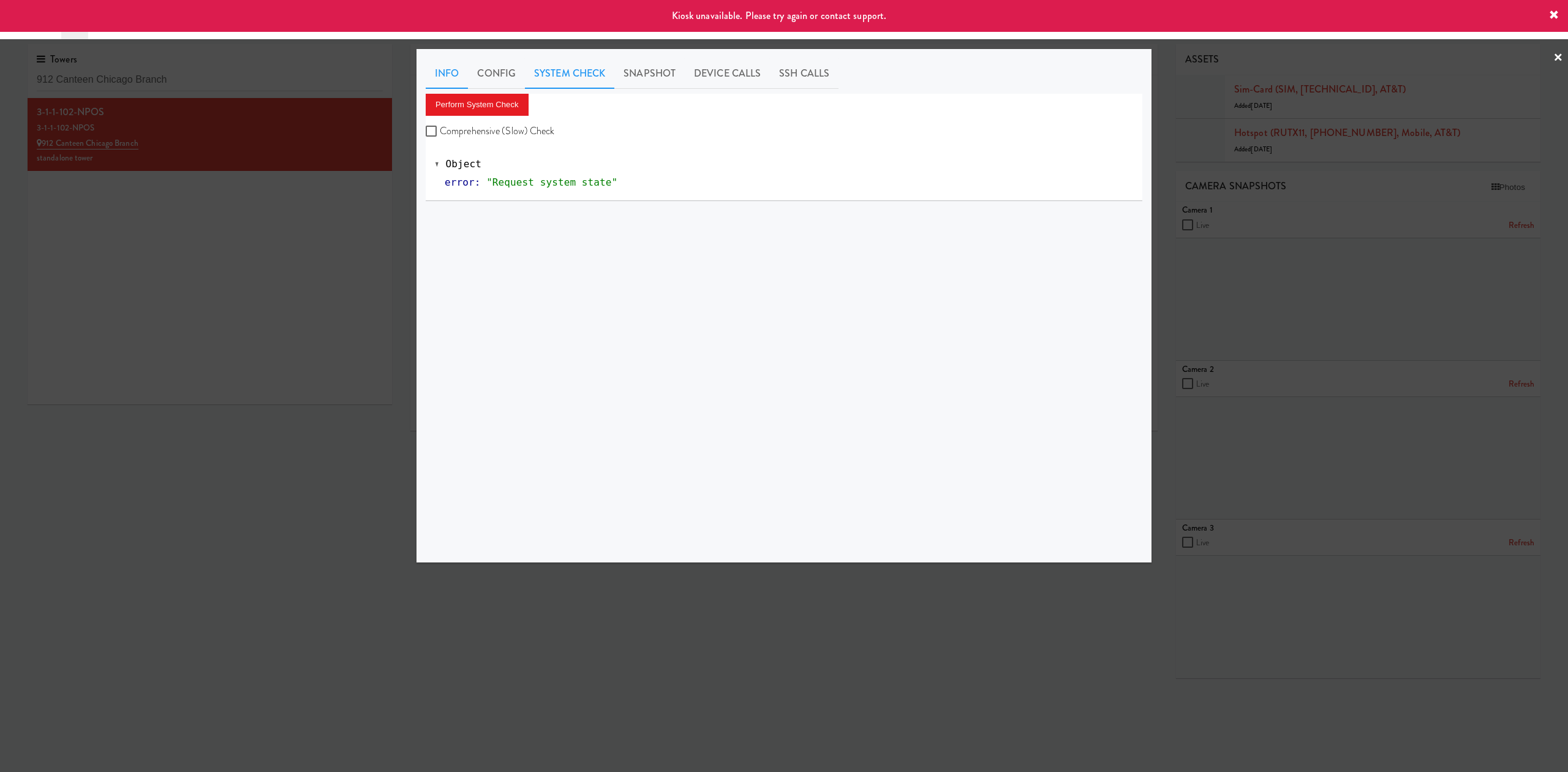
click at [446, 71] on link "Info" at bounding box center [447, 73] width 42 height 31
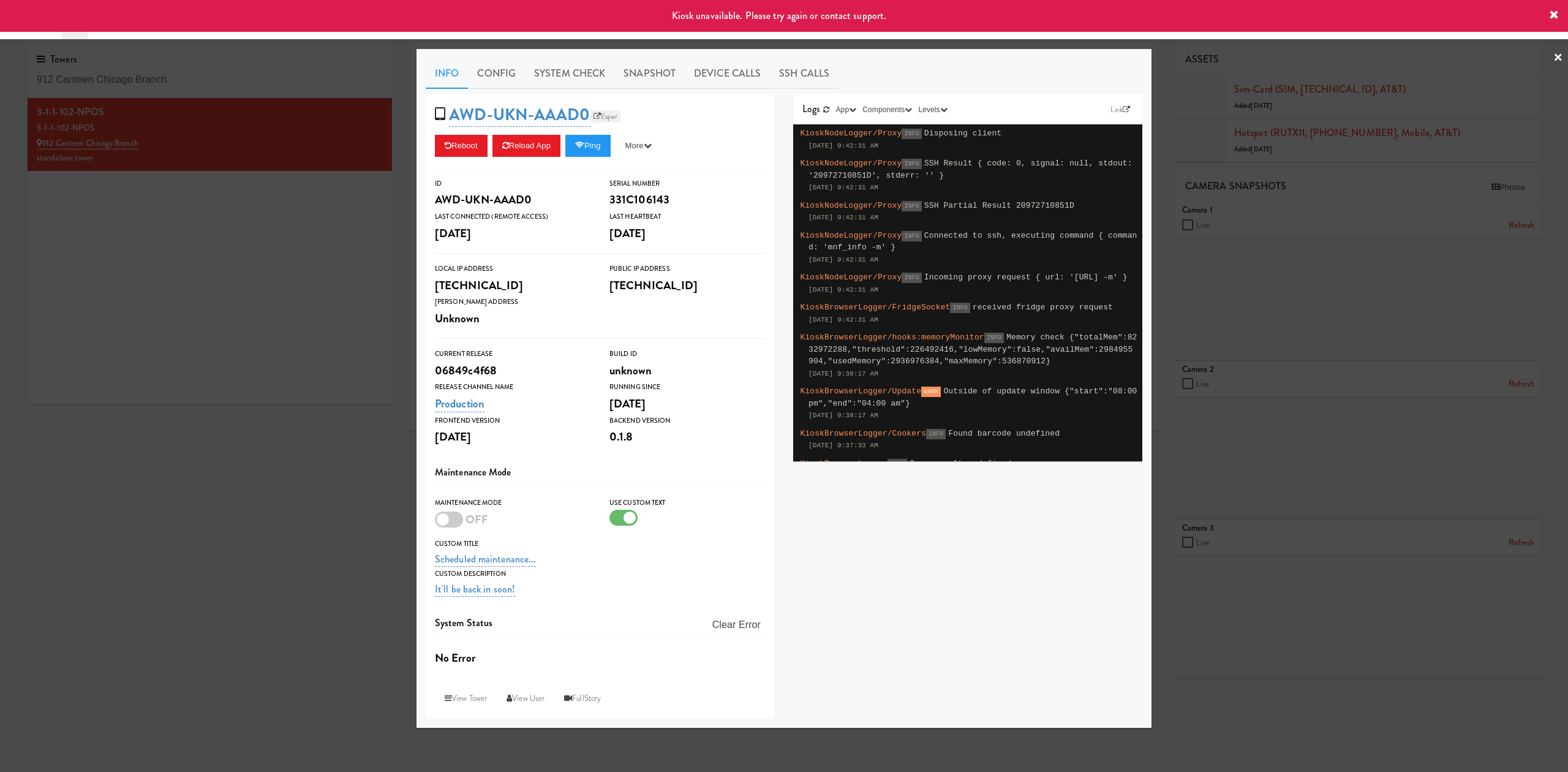
click at [611, 116] on link "Esper" at bounding box center [605, 117] width 31 height 12
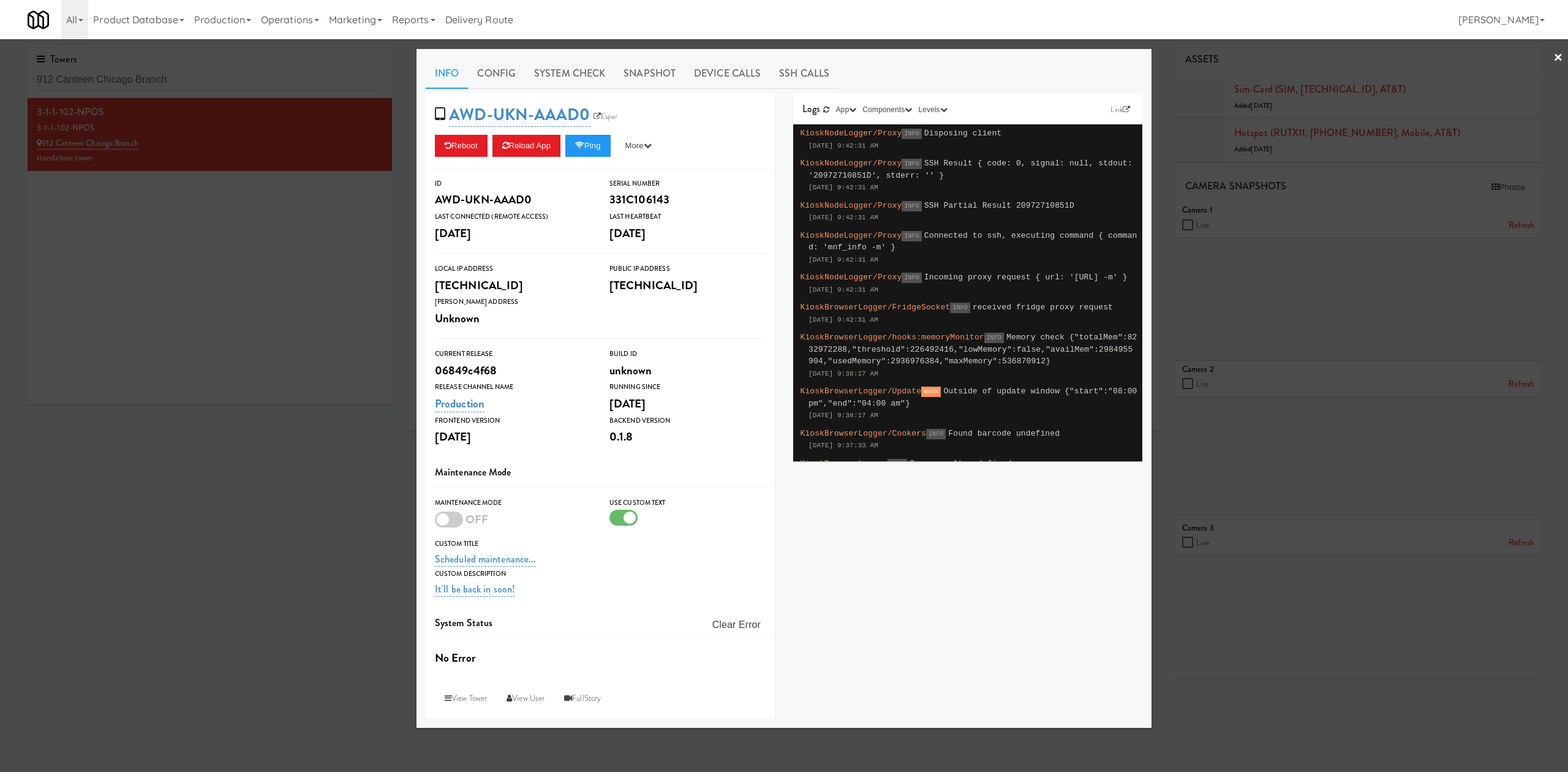
click at [224, 361] on div at bounding box center [784, 386] width 1568 height 772
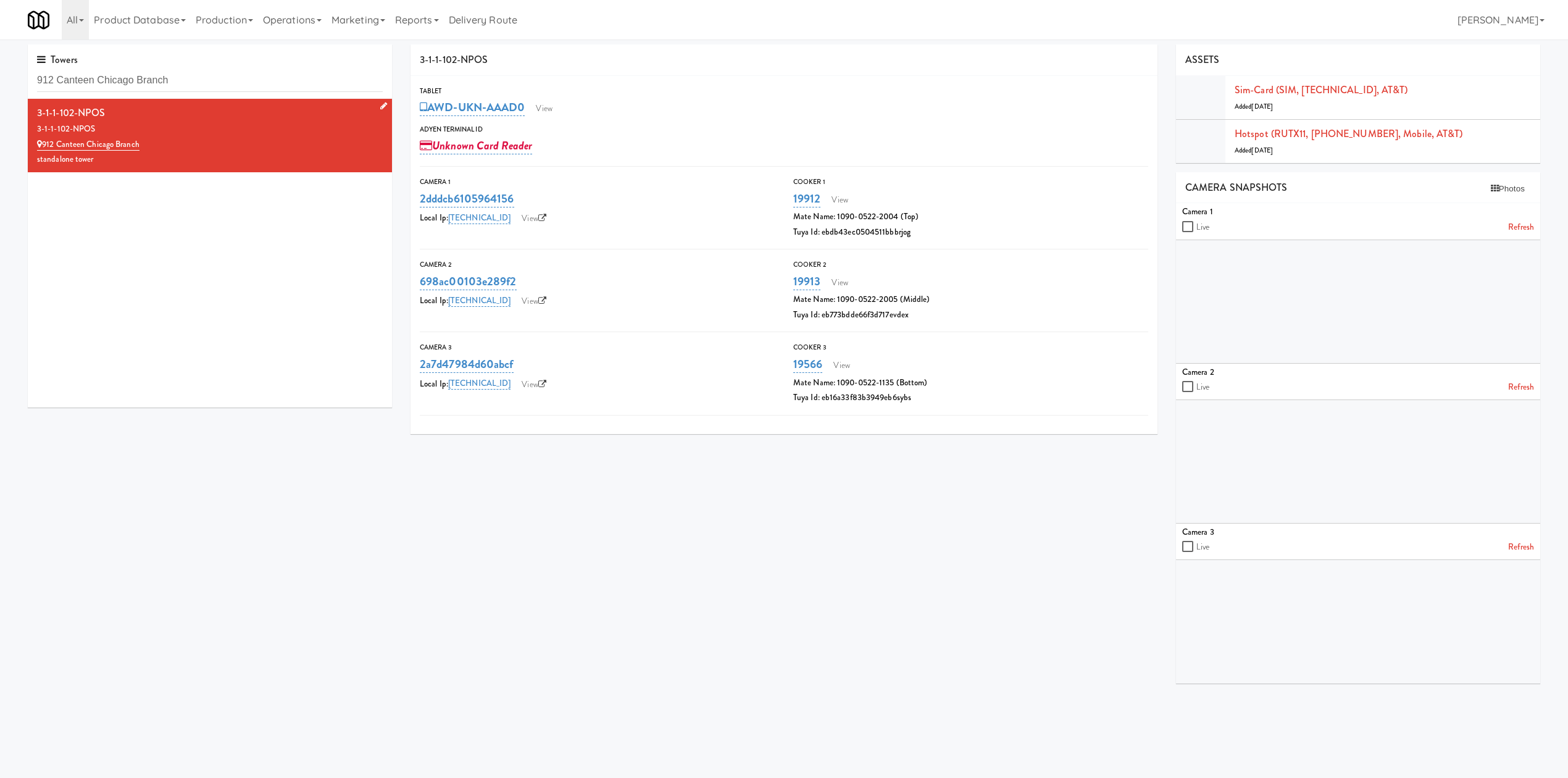
drag, startPoint x: 166, startPoint y: 114, endPoint x: 35, endPoint y: 113, distance: 131.0
click at [35, 113] on li "3-1-1-102-NPOS 3-1-1-102-NPOS 912 Canteen Chicago Branch standalone tower" at bounding box center [209, 135] width 364 height 73
copy div "3-1-1-102-NPOS"
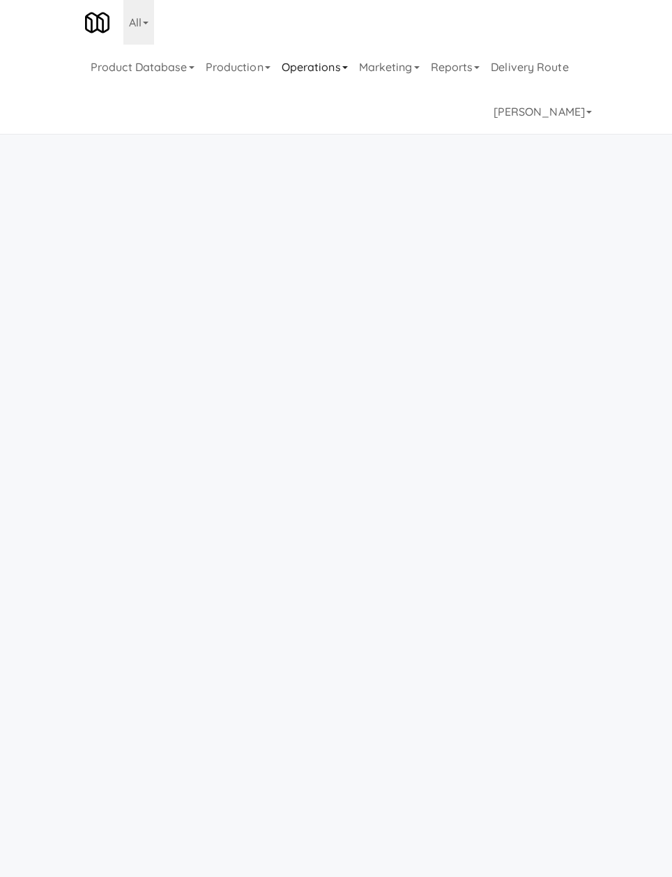
drag, startPoint x: 351, startPoint y: 51, endPoint x: 344, endPoint y: 60, distance: 11.4
click at [350, 52] on link "Operations" at bounding box center [314, 67] width 77 height 45
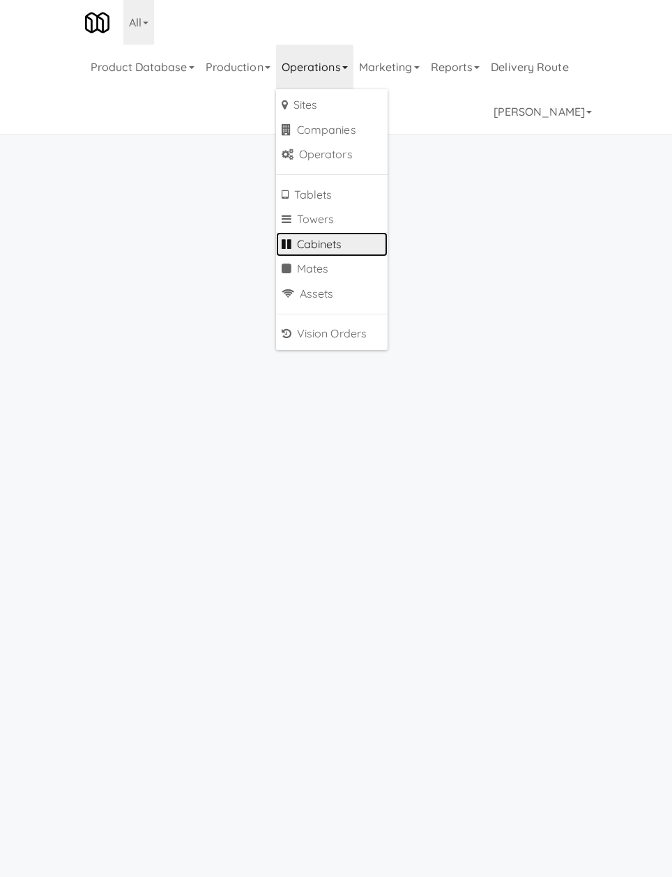
click at [327, 249] on link "Cabinets" at bounding box center [332, 244] width 112 height 25
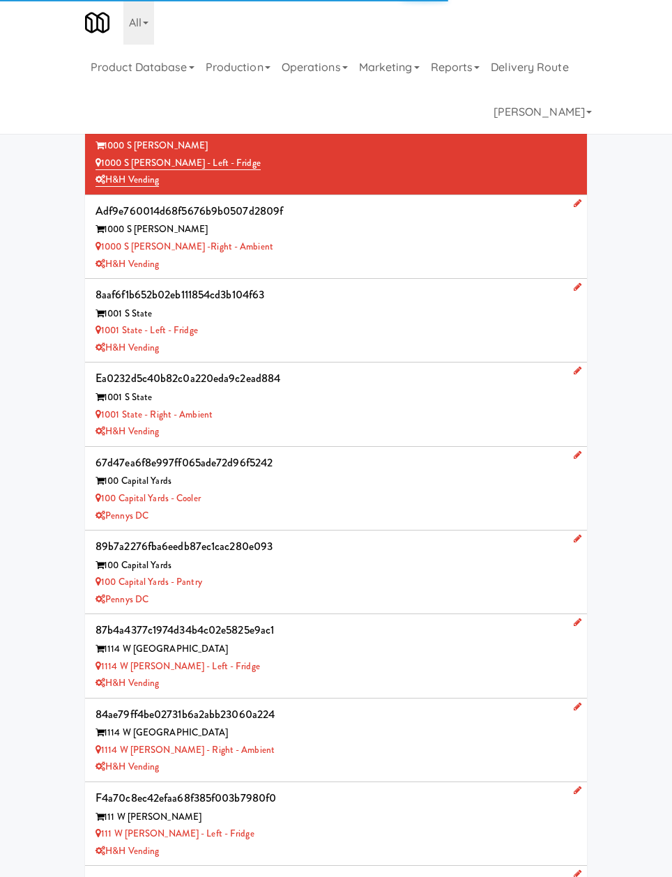
type input "3"
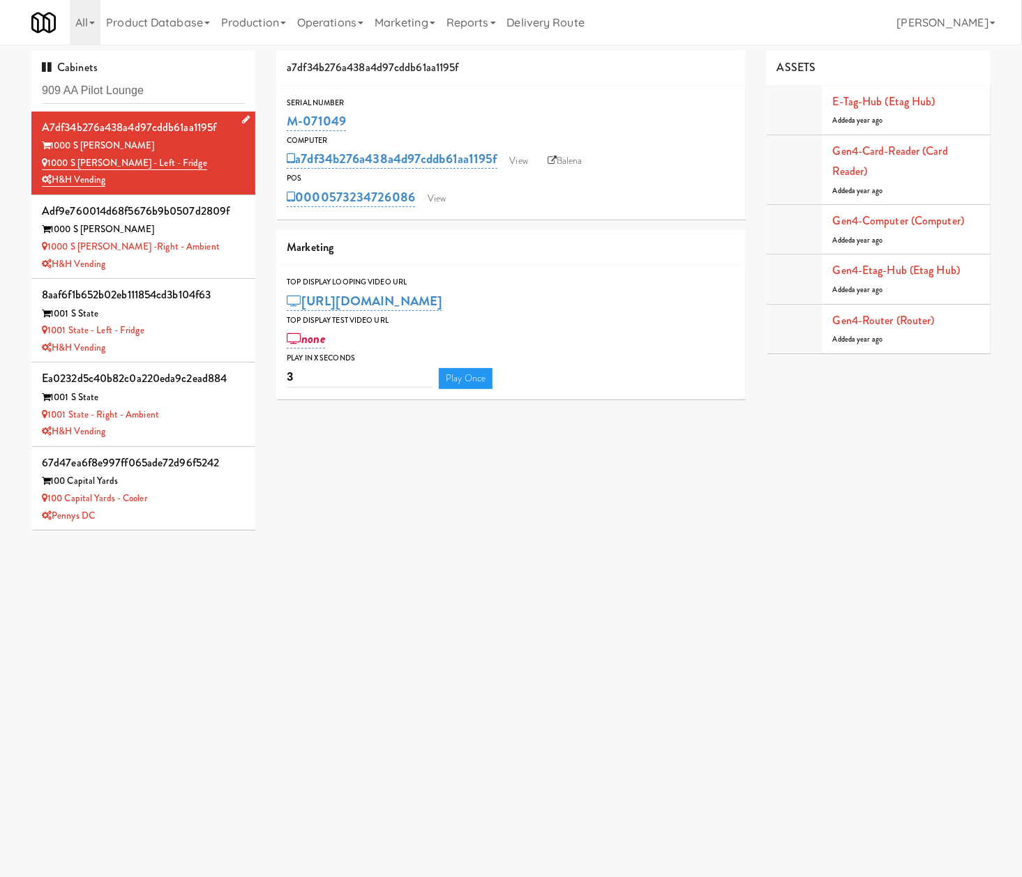
type input "909 AA Pilot Lounge"
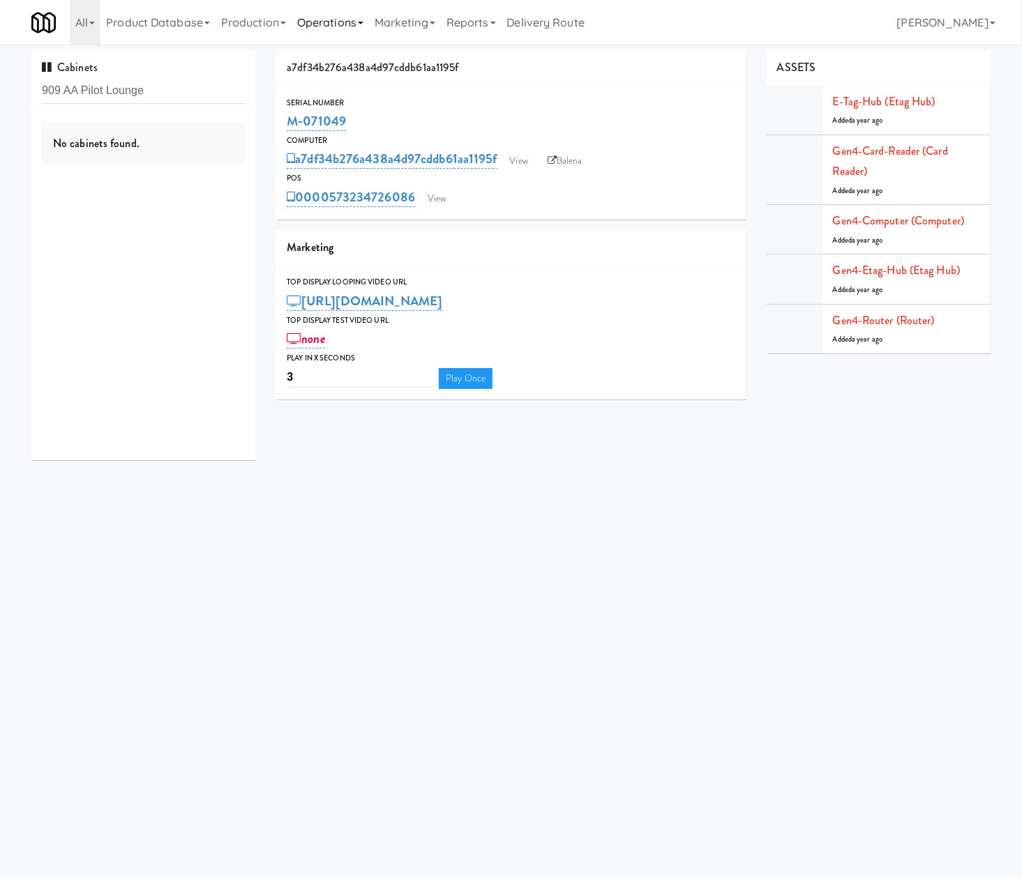
click at [318, 20] on link "Operations" at bounding box center [329, 22] width 77 height 45
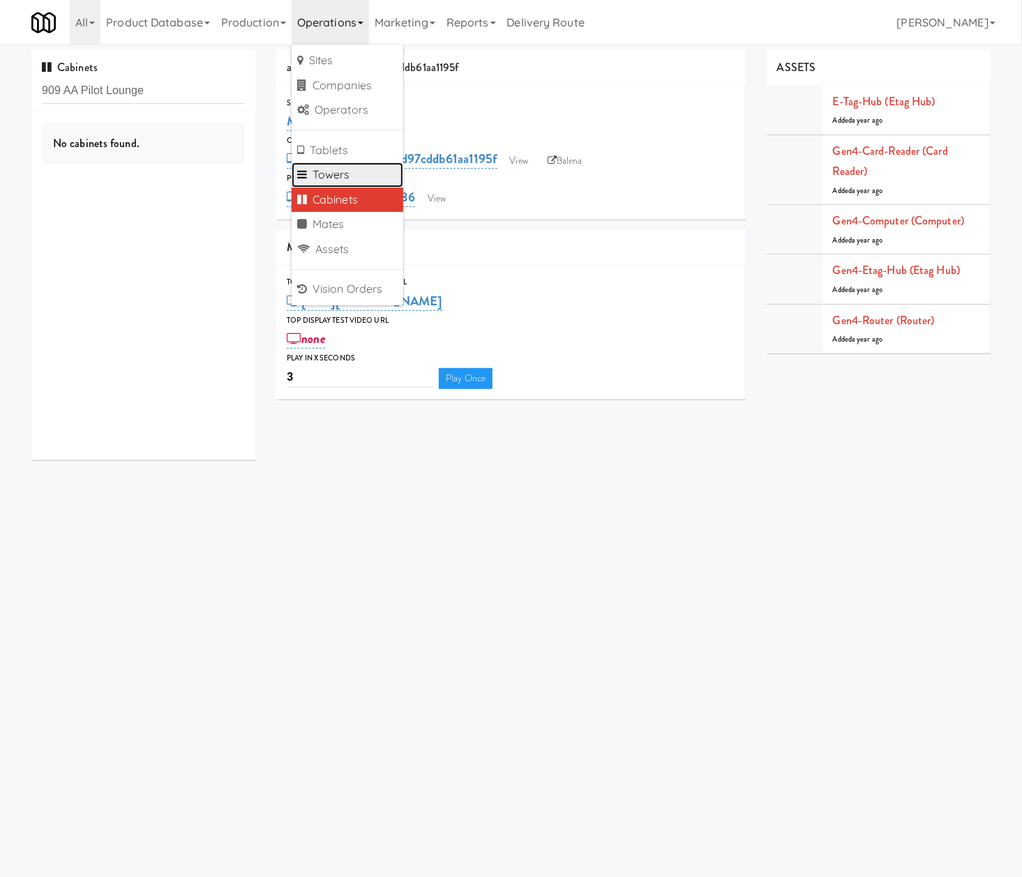
click at [372, 179] on link "Towers" at bounding box center [347, 174] width 112 height 25
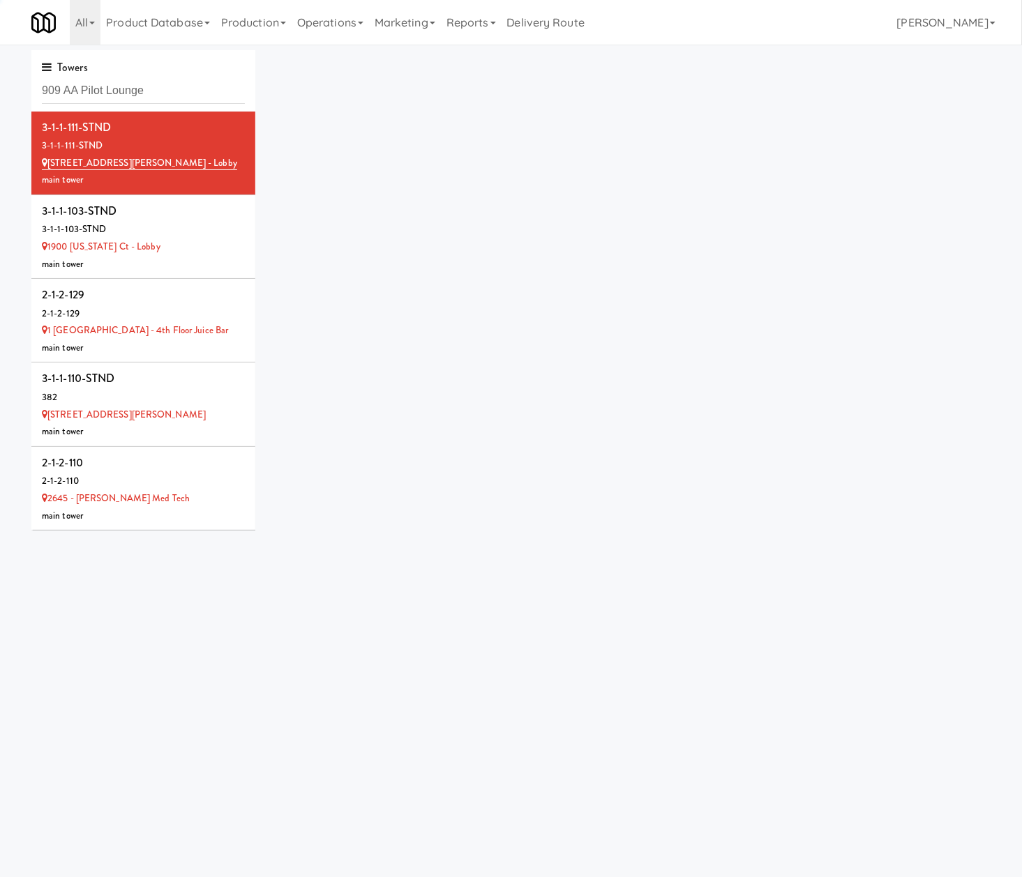
type input "909 AA Pilot Lounge"
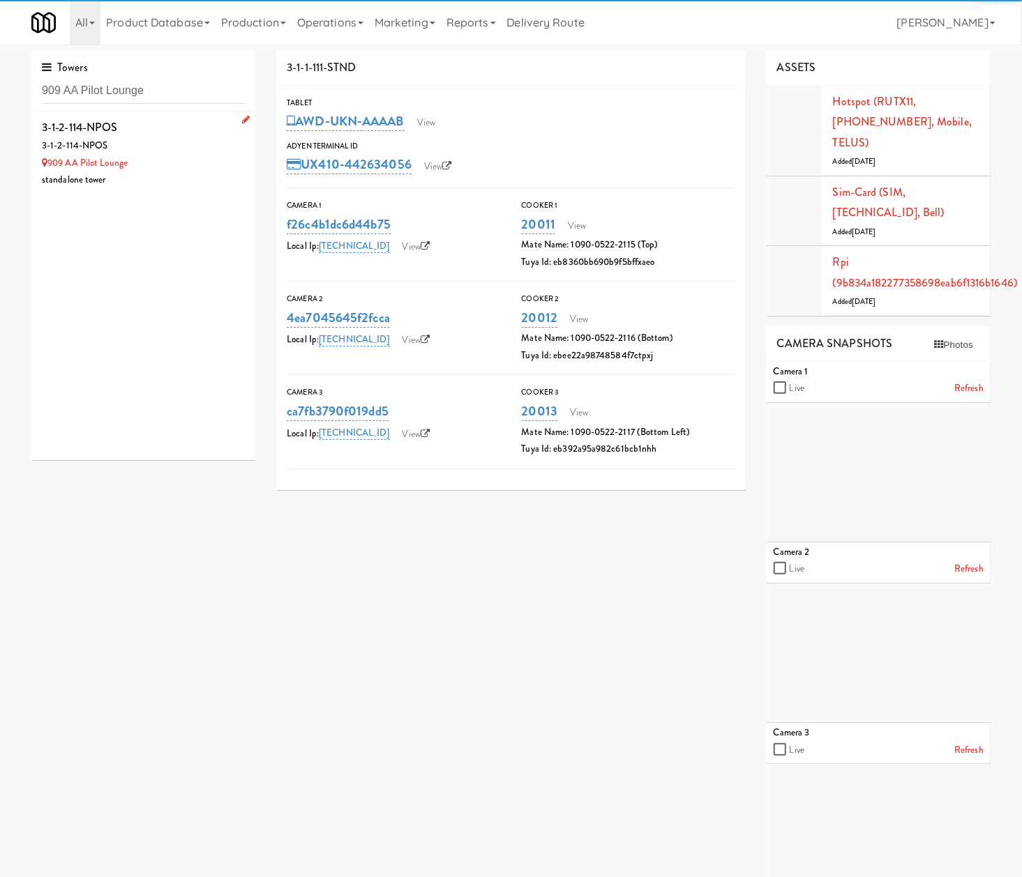
click at [163, 158] on div "909 AA Pilot Lounge" at bounding box center [143, 163] width 203 height 17
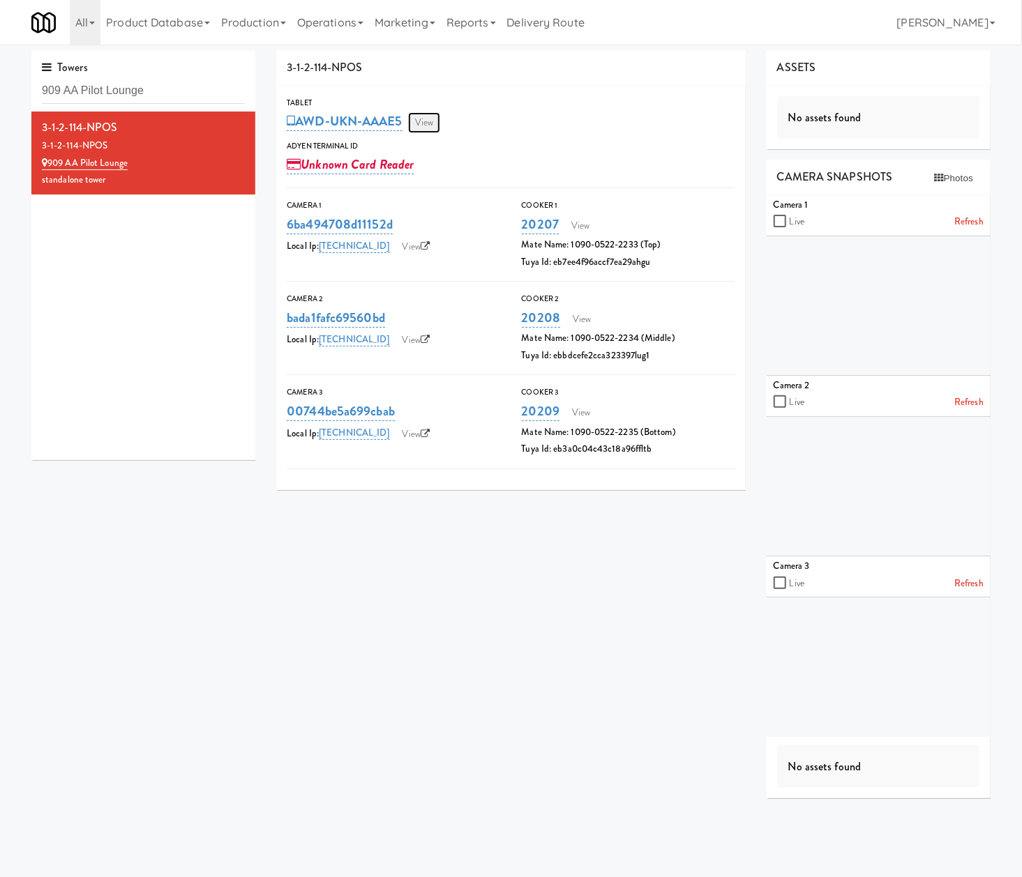
click at [430, 121] on link "View" at bounding box center [424, 122] width 32 height 21
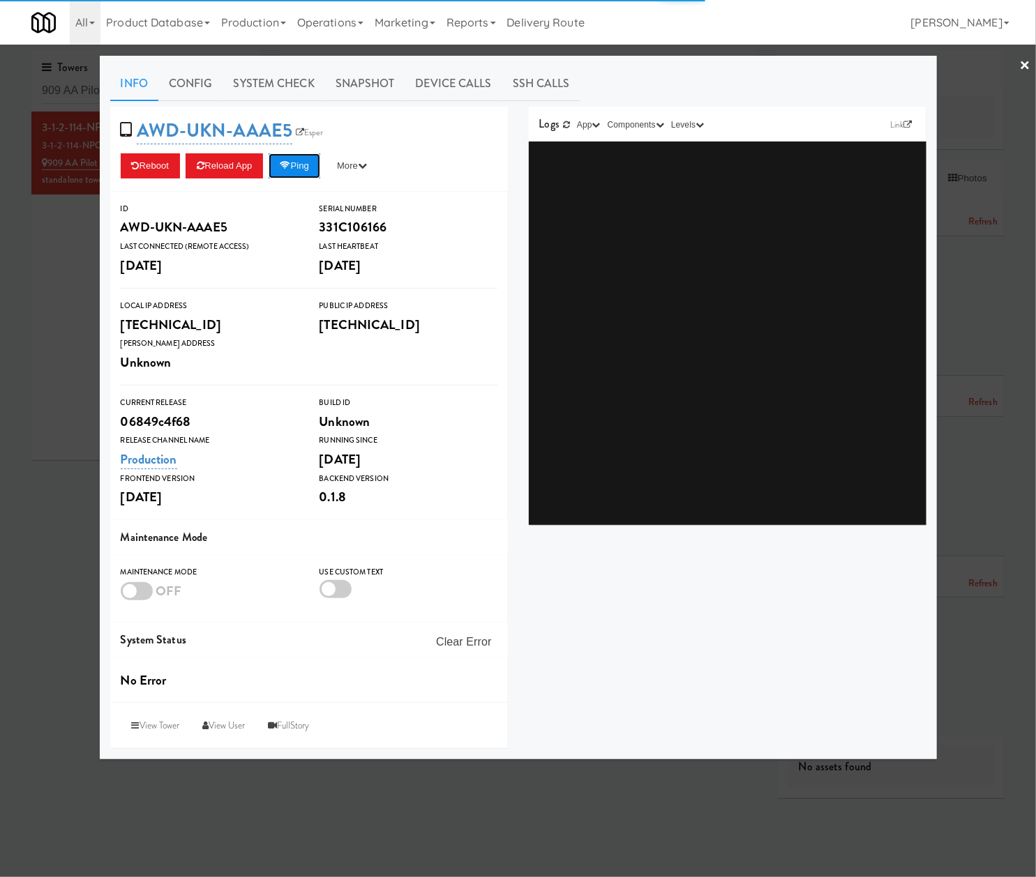
click at [308, 172] on button "Ping" at bounding box center [294, 165] width 52 height 25
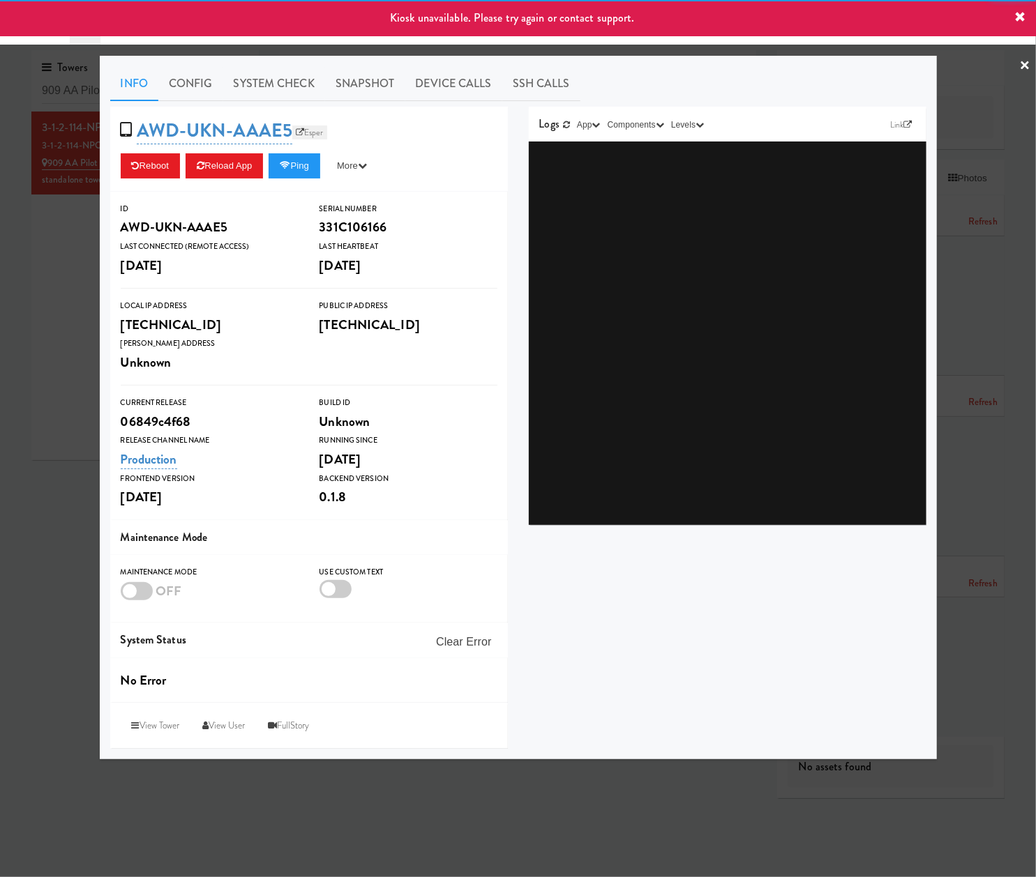
click at [308, 128] on link "Esper" at bounding box center [309, 133] width 35 height 14
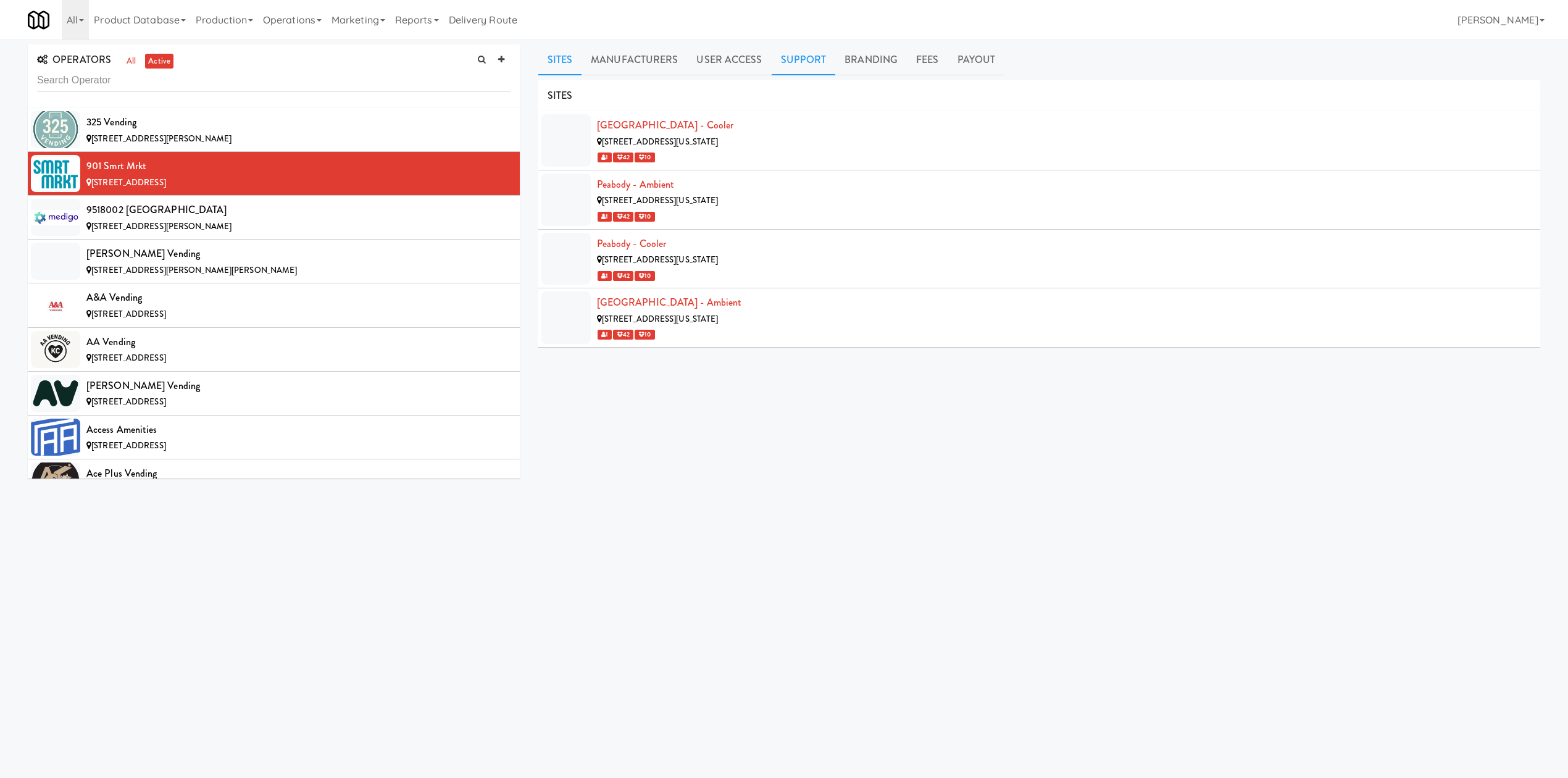
click at [793, 62] on link "Support" at bounding box center [804, 59] width 65 height 31
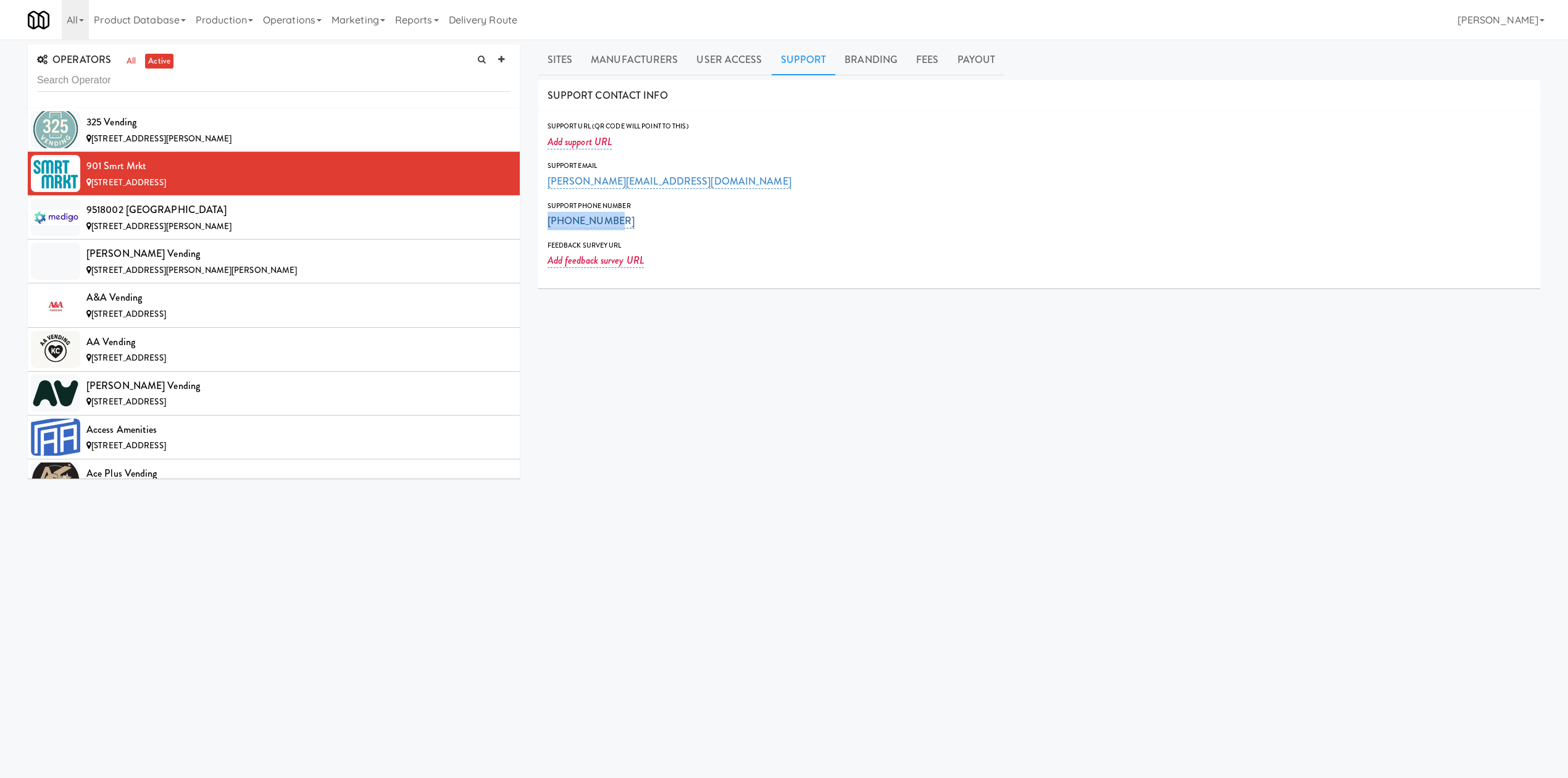
drag, startPoint x: 636, startPoint y: 223, endPoint x: 549, endPoint y: 216, distance: 87.3
click at [549, 216] on div "Support Phone Number 901-542-8430" at bounding box center [1039, 215] width 984 height 30
click at [304, 262] on div "[PERSON_NAME] Vending" at bounding box center [298, 253] width 424 height 19
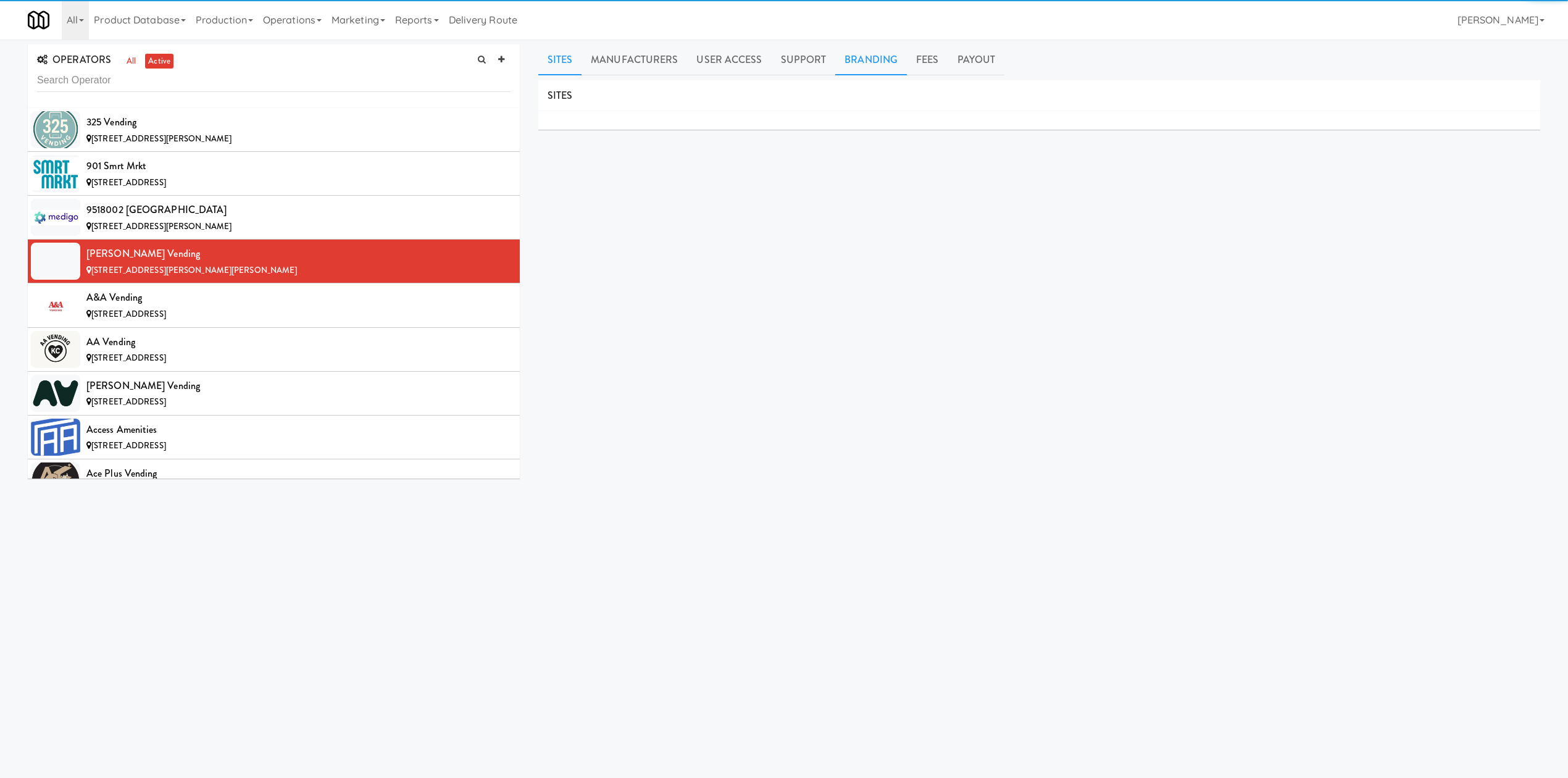
click at [844, 60] on link "Branding" at bounding box center [870, 59] width 72 height 31
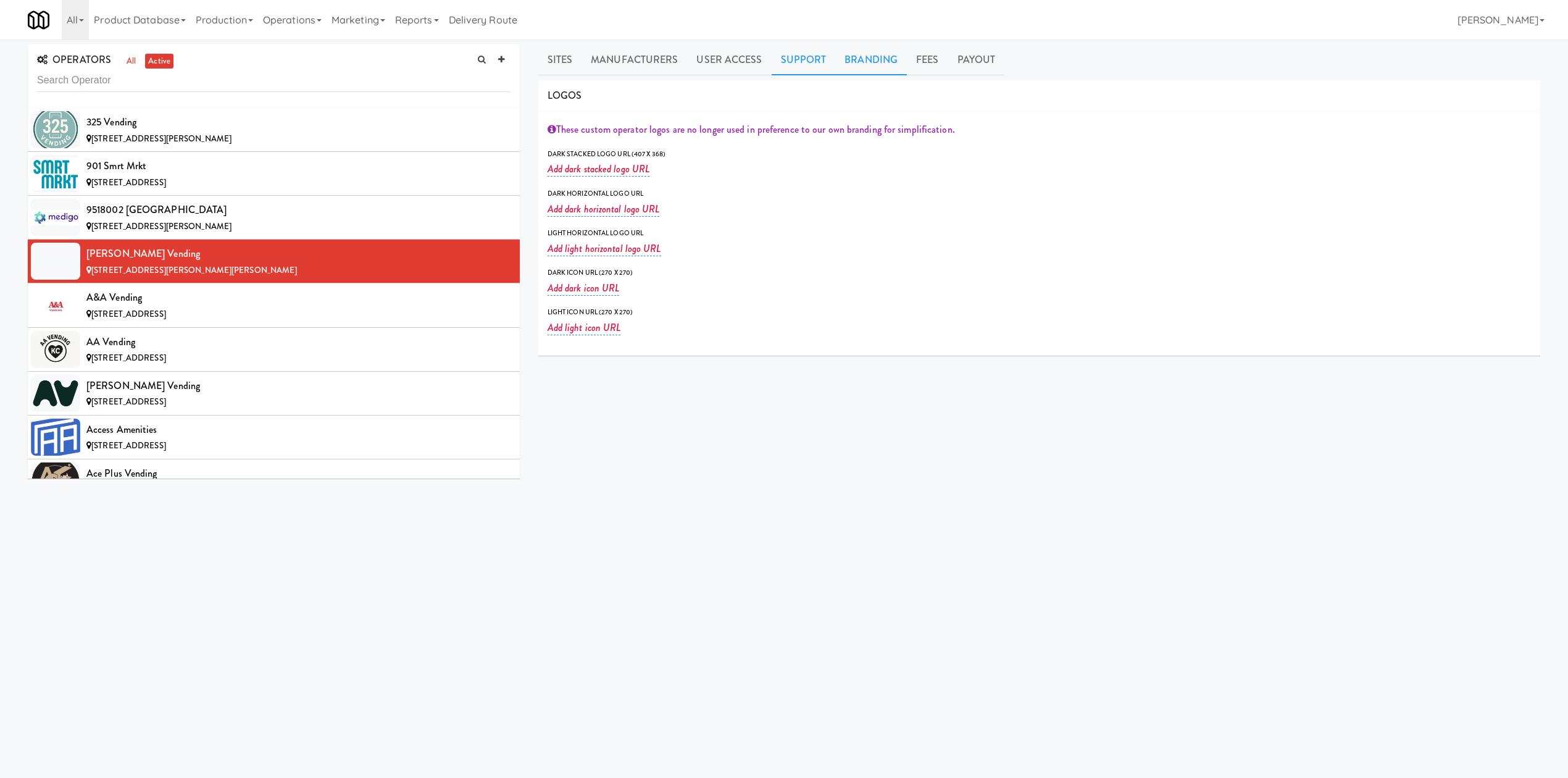
click at [799, 57] on link "Support" at bounding box center [804, 59] width 65 height 31
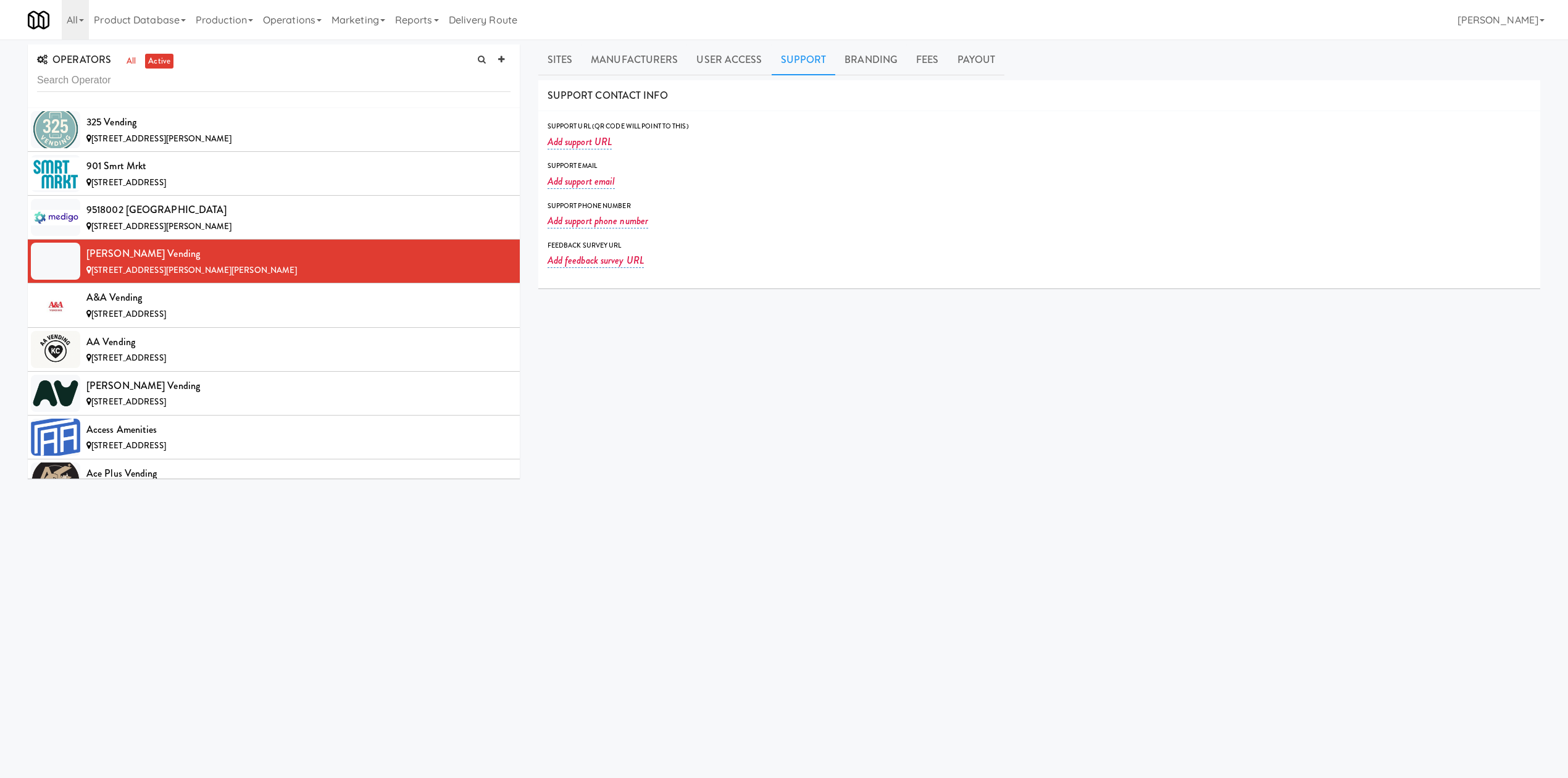
click at [328, 684] on body "Okay Okay Select date: previous 2025-Sep next Su Mo Tu We Th Fr Sa 31 1 2 3 4 5…" at bounding box center [784, 428] width 1568 height 778
